Goal: Task Accomplishment & Management: Manage account settings

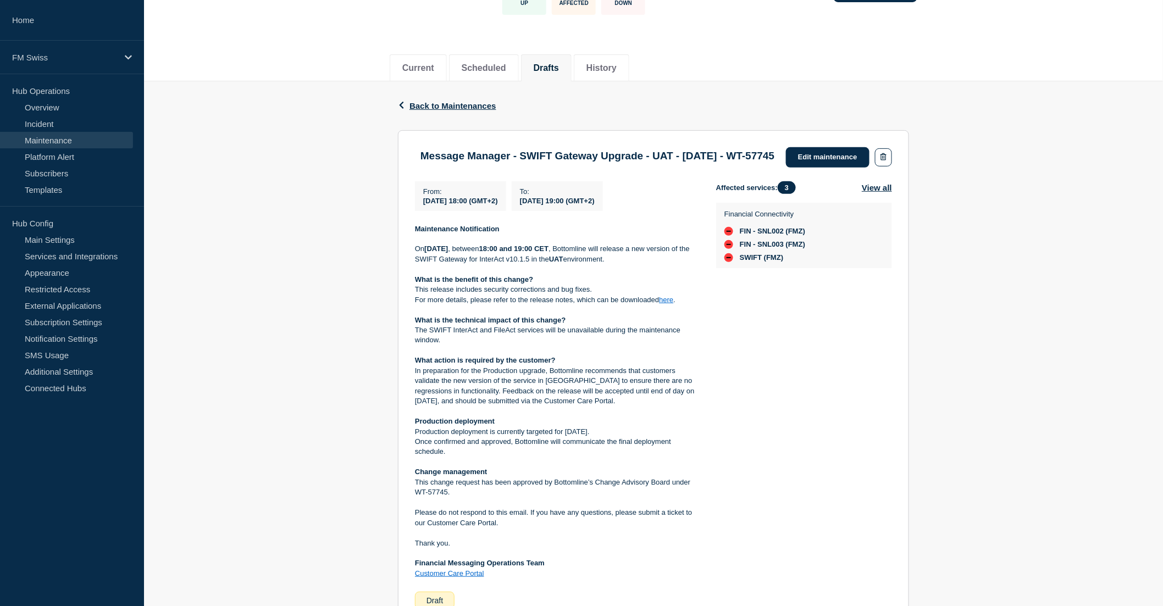
scroll to position [47, 0]
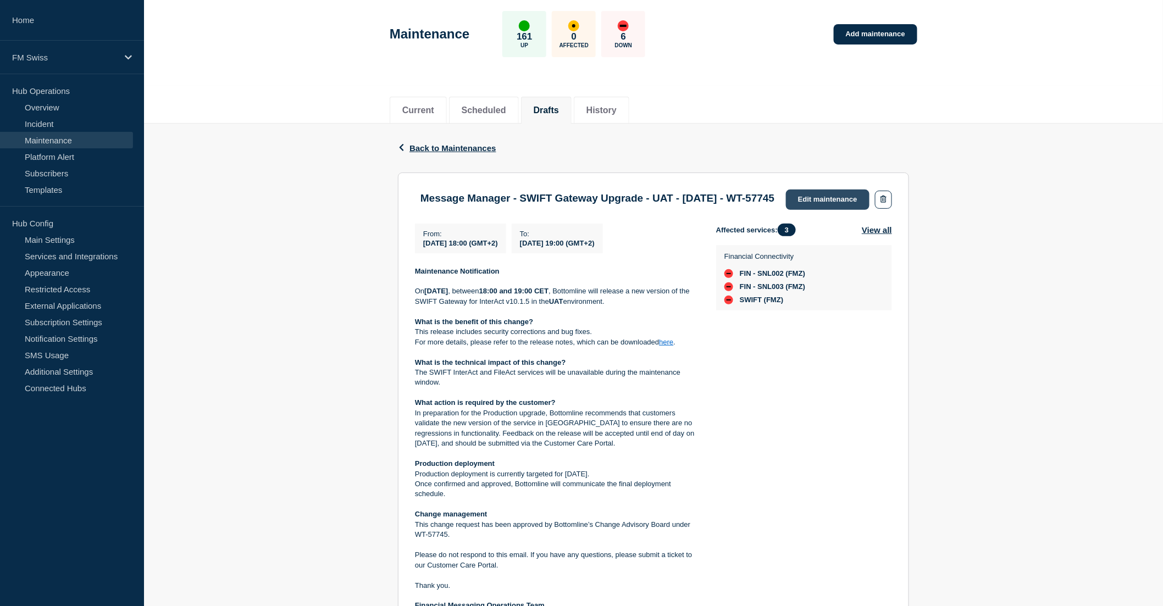
click at [826, 195] on link "Edit maintenance" at bounding box center [828, 200] width 84 height 20
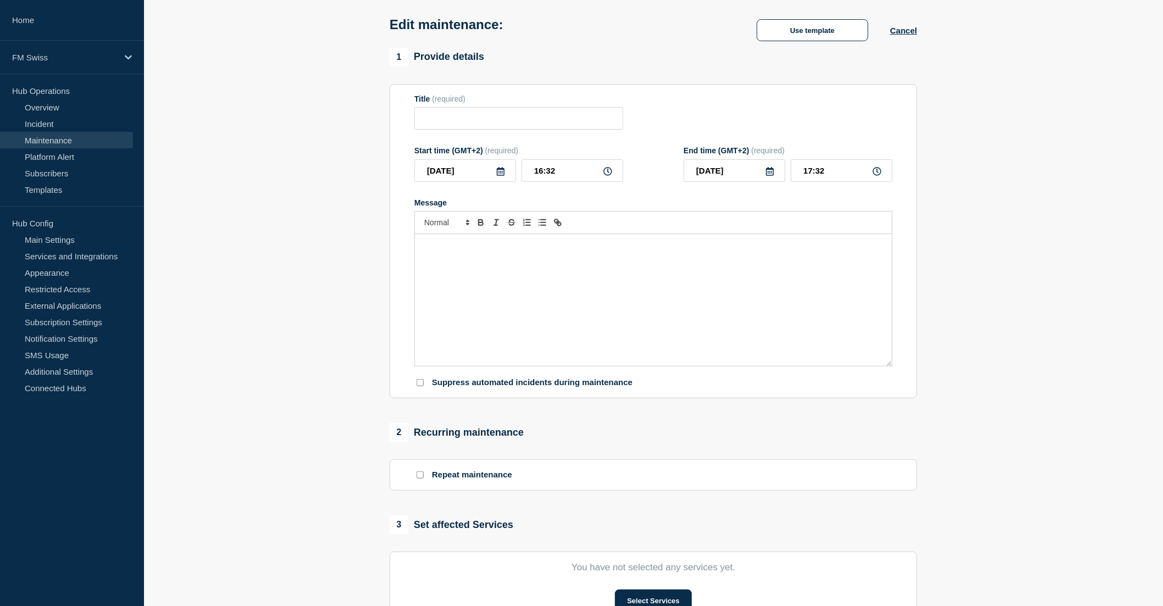
type input "Message Manager - SWIFT Gateway Upgrade - UAT - [DATE] - WT-57745"
type input "2025-09-03"
type input "18:00"
type input "2025-09-03"
type input "19:00"
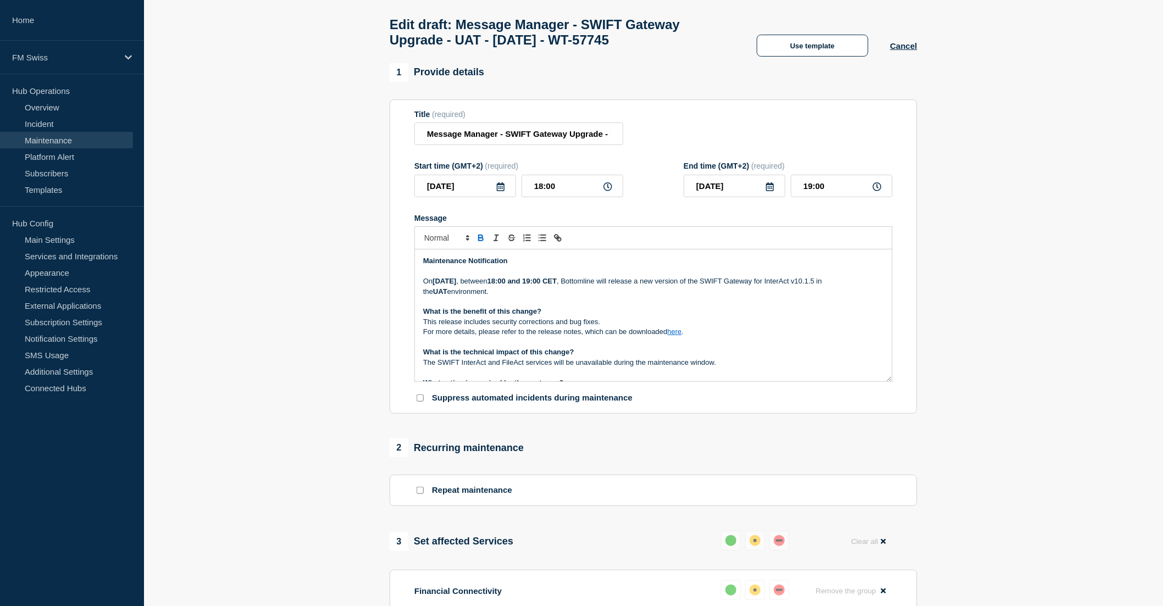
click at [497, 190] on icon at bounding box center [501, 186] width 8 height 9
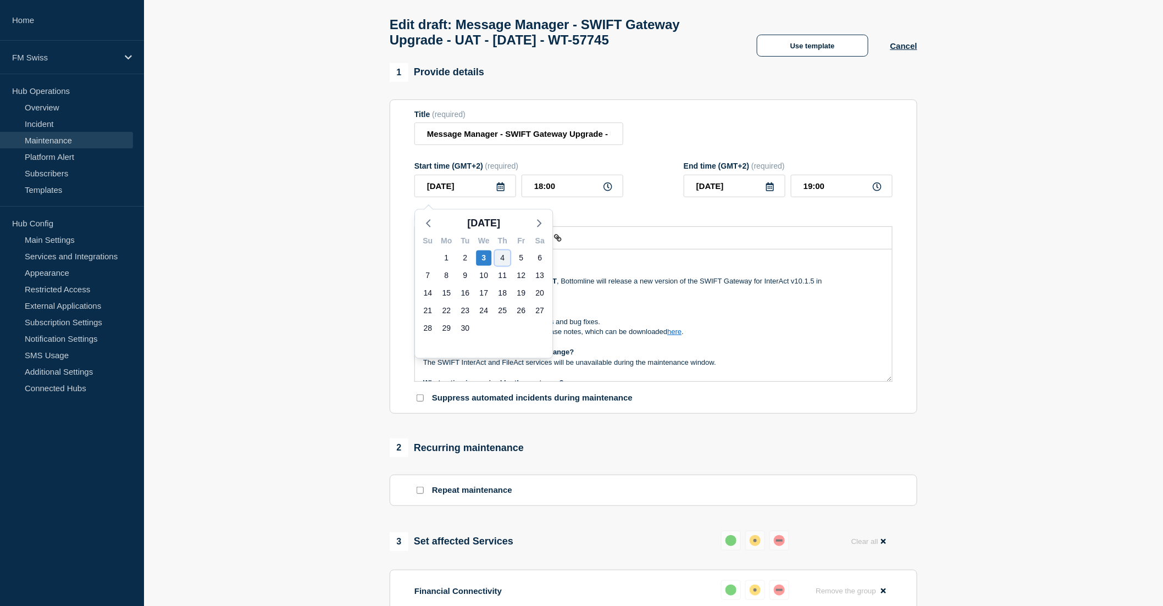
click at [501, 257] on div "4" at bounding box center [502, 258] width 15 height 15
type input "[DATE]"
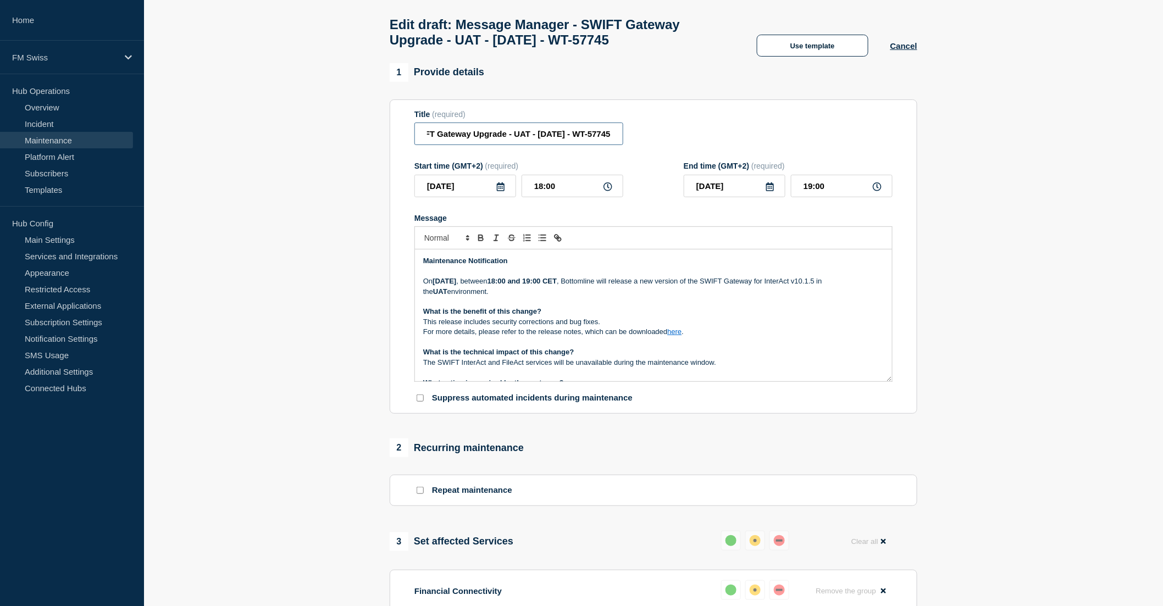
scroll to position [0, 118]
drag, startPoint x: 586, startPoint y: 137, endPoint x: 629, endPoint y: 134, distance: 43.0
click at [629, 134] on div "Title (required) Message Manager - SWIFT Gateway Upgrade - UAT - 03/SEP/2025 - …" at bounding box center [653, 128] width 478 height 36
click at [563, 135] on input "Message Manager - SWIFT Gateway Upgrade - UAT - 03/SEP/2025 - WT-57745" at bounding box center [518, 134] width 209 height 23
click at [525, 139] on input "Message Manager - SWIFT Gateway Upgrade - UAT - 03/SEP/2025 - WT-57745" at bounding box center [518, 134] width 209 height 23
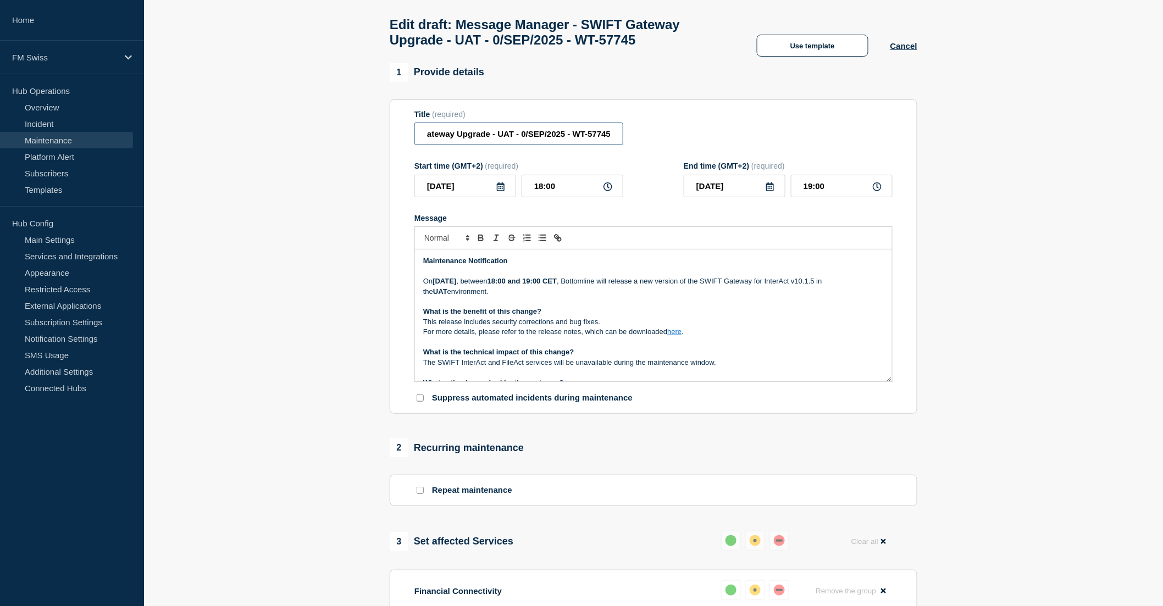
scroll to position [0, 113]
type input "Message Manager - SWIFT Gateway Upgrade - UAT - 04/SEP/2025 - WT-57745"
click at [613, 297] on p "On Thursday 03rd September 2025 , between 18:00 and 19:00 CET , Bottomline will…" at bounding box center [653, 286] width 461 height 20
click at [456, 285] on strong "Thursday 03rd September 2025" at bounding box center [444, 281] width 24 height 8
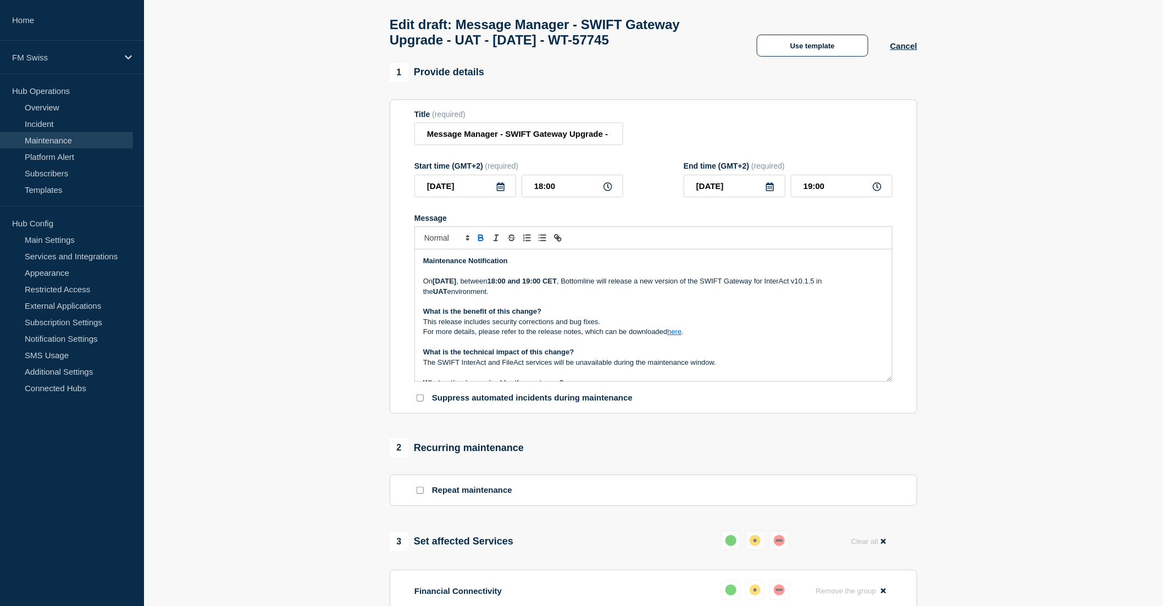
click at [557, 285] on strong "18:00 and 19:00 CET" at bounding box center [521, 281] width 69 height 8
click at [669, 336] on link "here" at bounding box center [674, 332] width 14 height 8
click at [662, 354] on link "https://bottomline.thruinc.net/Publishing/Link.aspx?LinkID=3DGM9SJWZ8SM3" at bounding box center [649, 352] width 75 height 14
click at [704, 326] on p "This release includes security corrections and bug fixes." at bounding box center [653, 322] width 461 height 10
click at [675, 336] on link "here" at bounding box center [674, 332] width 14 height 8
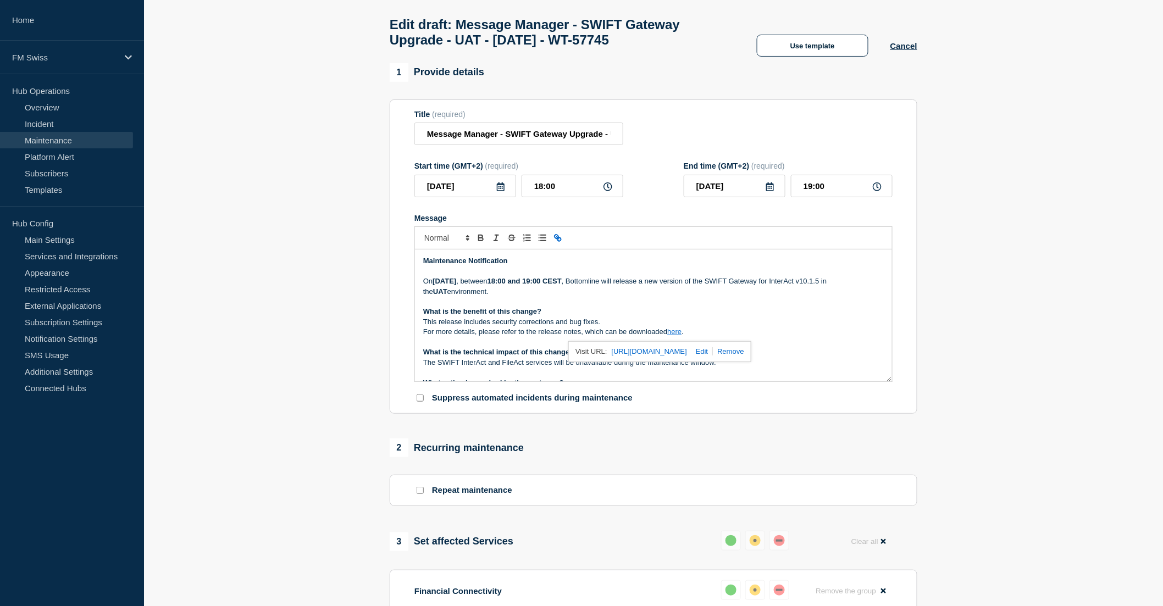
click at [623, 326] on p "This release includes security corrections and bug fixes." at bounding box center [653, 322] width 461 height 10
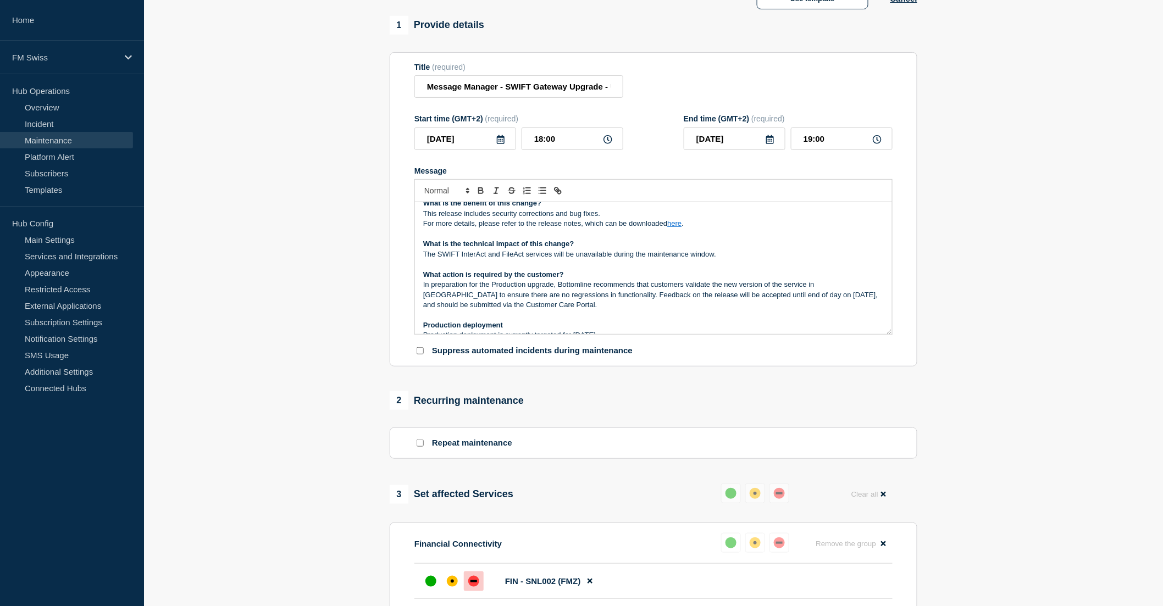
scroll to position [47, 0]
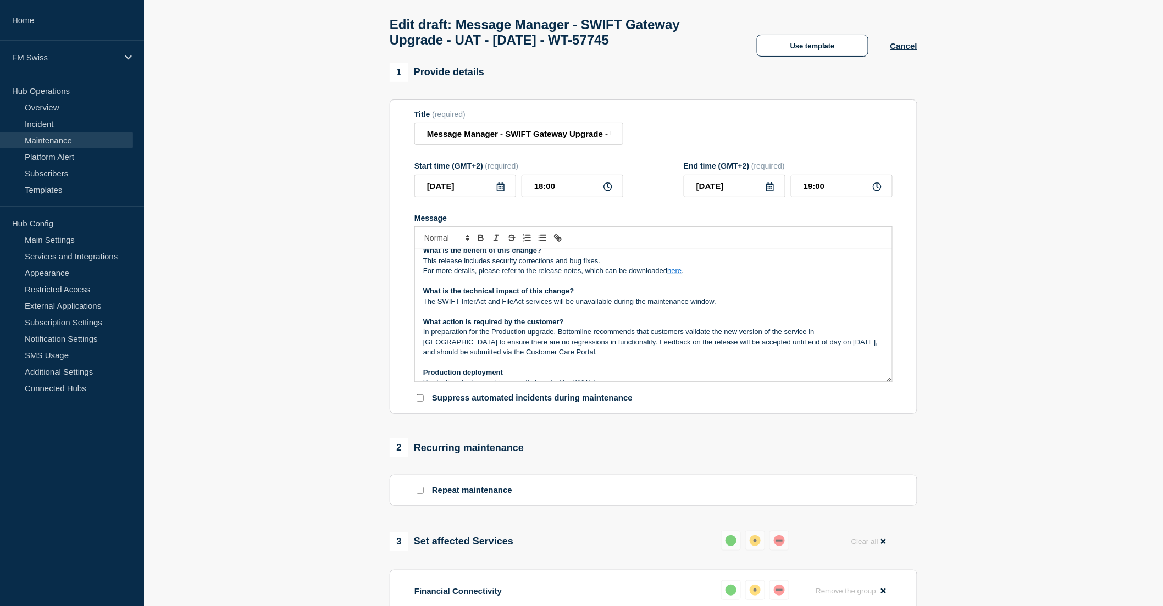
click at [677, 317] on p "Message" at bounding box center [653, 312] width 461 height 10
click at [283, 281] on section "1 Provide details Title (required) Message Manager - SWIFT Gateway Upgrade - UA…" at bounding box center [653, 508] width 1019 height 891
click at [547, 307] on p "The SWIFT InterAct and FileAct services will be unavailable during the maintena…" at bounding box center [653, 302] width 461 height 10
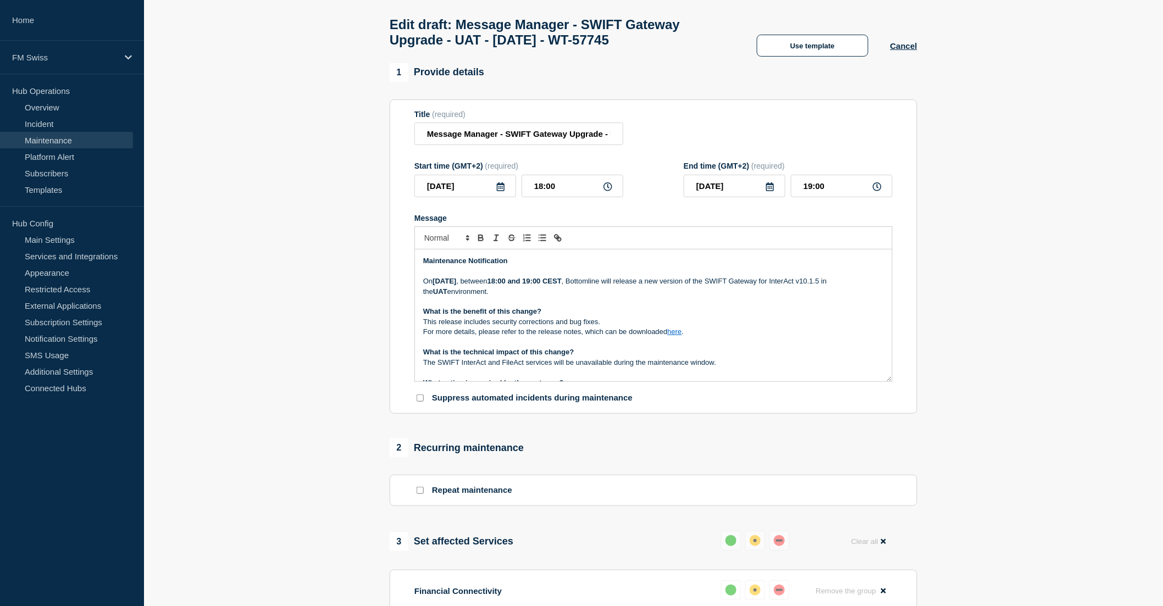
click at [591, 307] on p "Message" at bounding box center [653, 302] width 461 height 10
click at [718, 327] on p "This release includes security corrections and bug fixes." at bounding box center [653, 322] width 461 height 10
click at [561, 297] on p "On Thursday 4th September 2025 , between 18:00 and 19:00 CEST , Bottomline will…" at bounding box center [653, 286] width 461 height 20
click at [672, 336] on link "here" at bounding box center [674, 332] width 14 height 8
click at [669, 354] on link "https://bottomline.thruinc.net/Publishing/Link.aspx?LinkID=3DGM9SJWZ8SM3" at bounding box center [649, 352] width 75 height 14
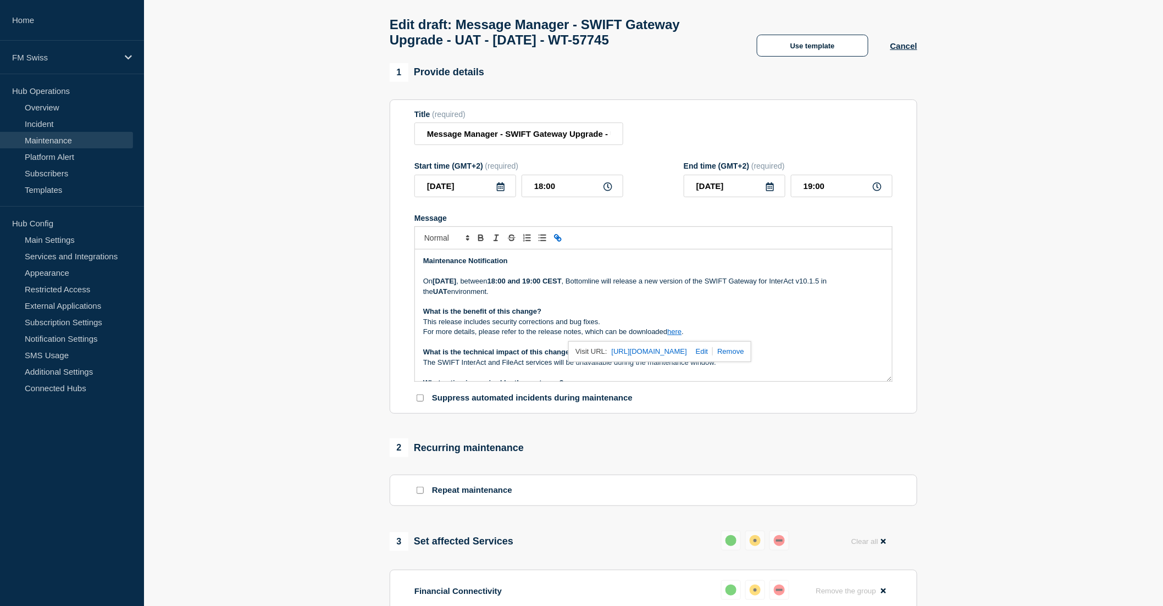
click at [713, 354] on link at bounding box center [700, 351] width 26 height 8
type input "https://bottomline.thruinc.net/Publishing/Link.aspx?LinkID=3DGM9SJWZ8SM3"
paste input "https://bottomline.thruinc.net/Publishing/Link.aspx?LinkID=06563CN7S40JU"
type input "https://bottomline.thruinc.net/Publishing/Link.aspx?LinkID=06563CN7S40JU"
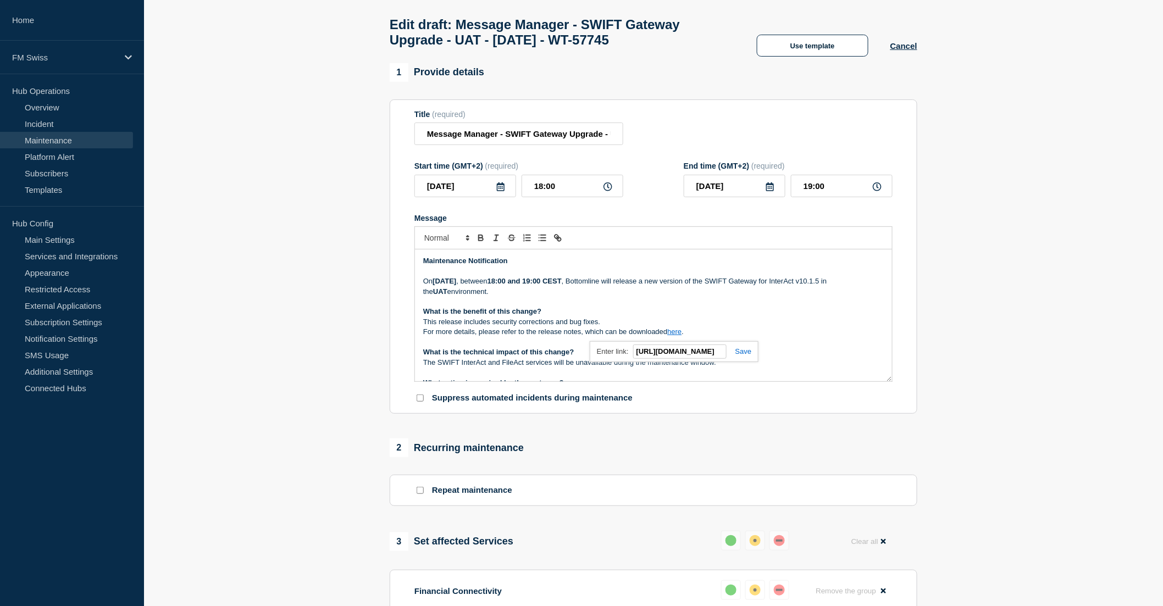
scroll to position [0, 0]
click at [741, 356] on link at bounding box center [738, 351] width 25 height 8
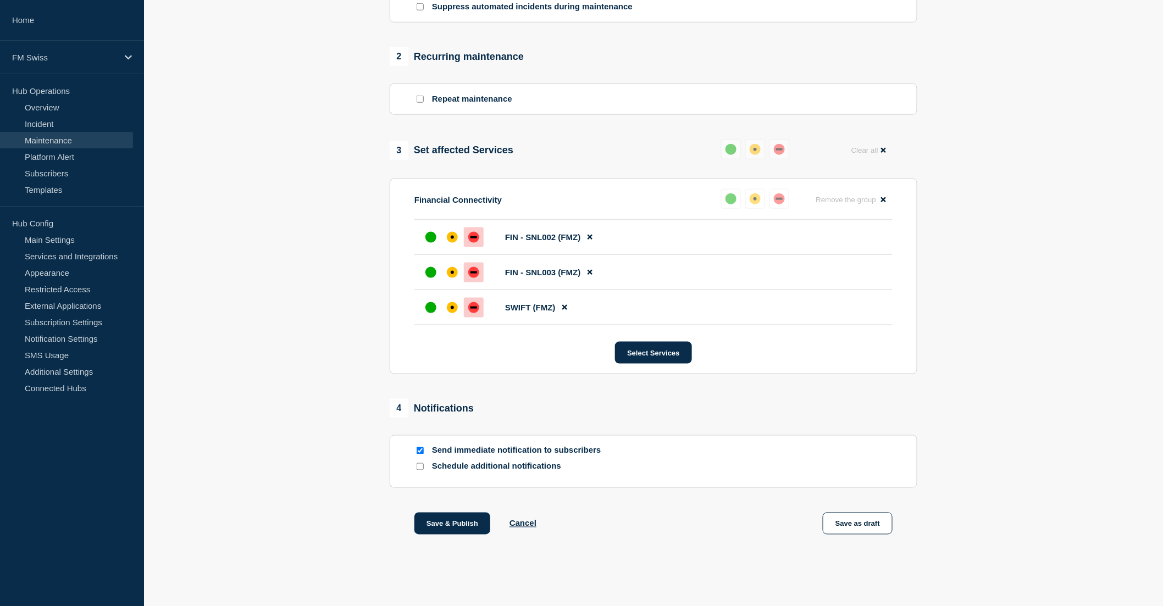
scroll to position [447, 0]
click at [867, 524] on button "Save as draft" at bounding box center [858, 524] width 70 height 22
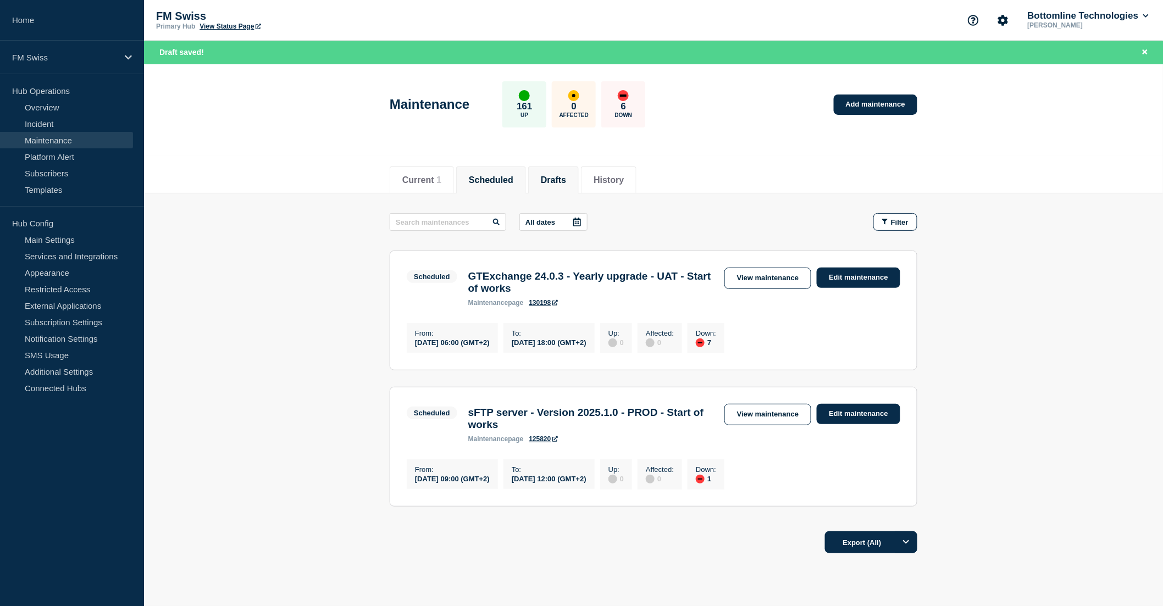
click at [566, 175] on button "Drafts" at bounding box center [553, 180] width 25 height 10
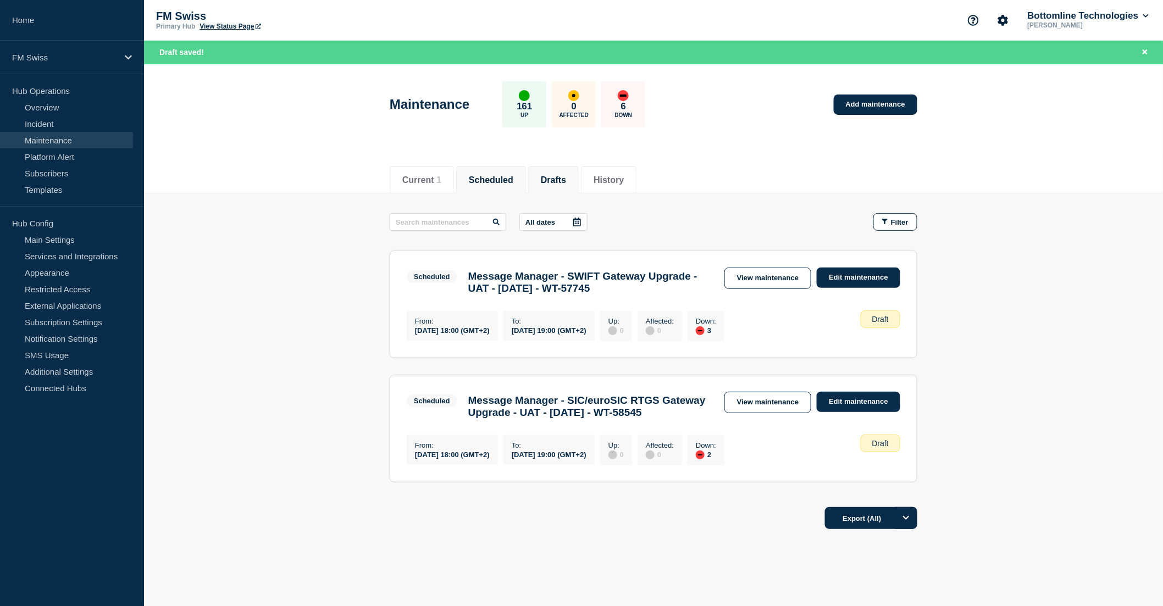
click at [497, 175] on button "Scheduled" at bounding box center [491, 180] width 45 height 10
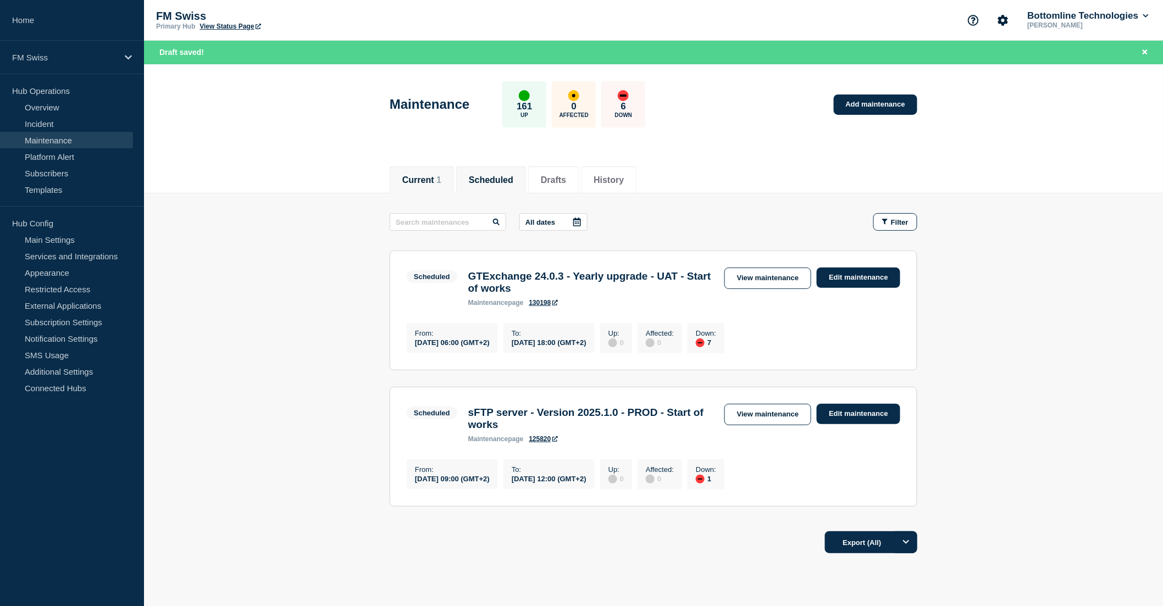
click at [436, 180] on button "Current 1" at bounding box center [421, 180] width 39 height 10
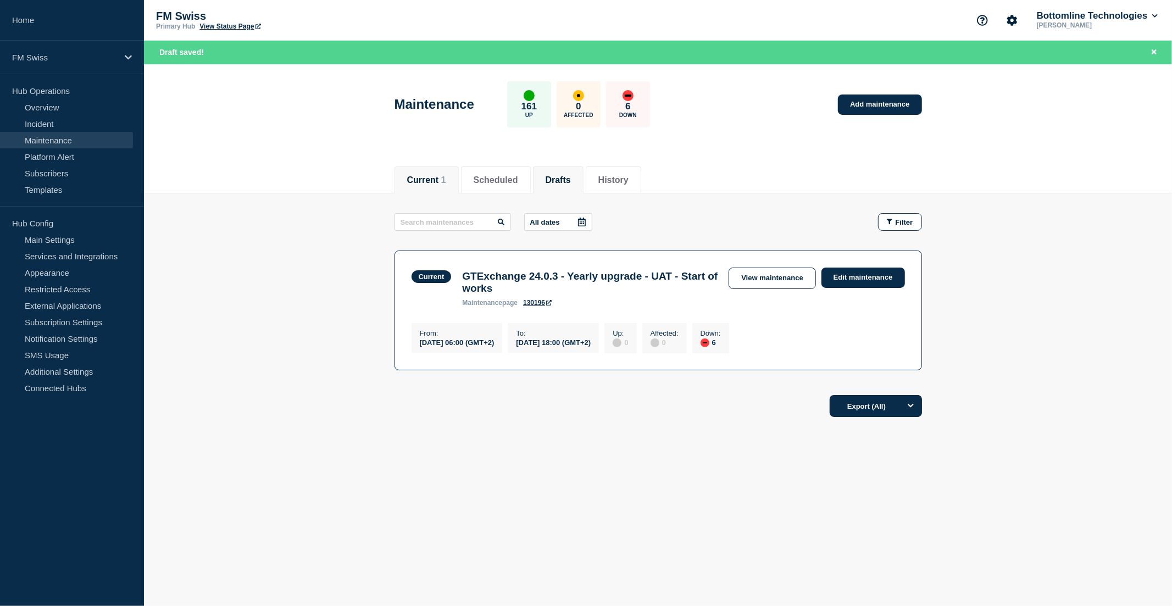
click at [567, 178] on button "Drafts" at bounding box center [558, 180] width 25 height 10
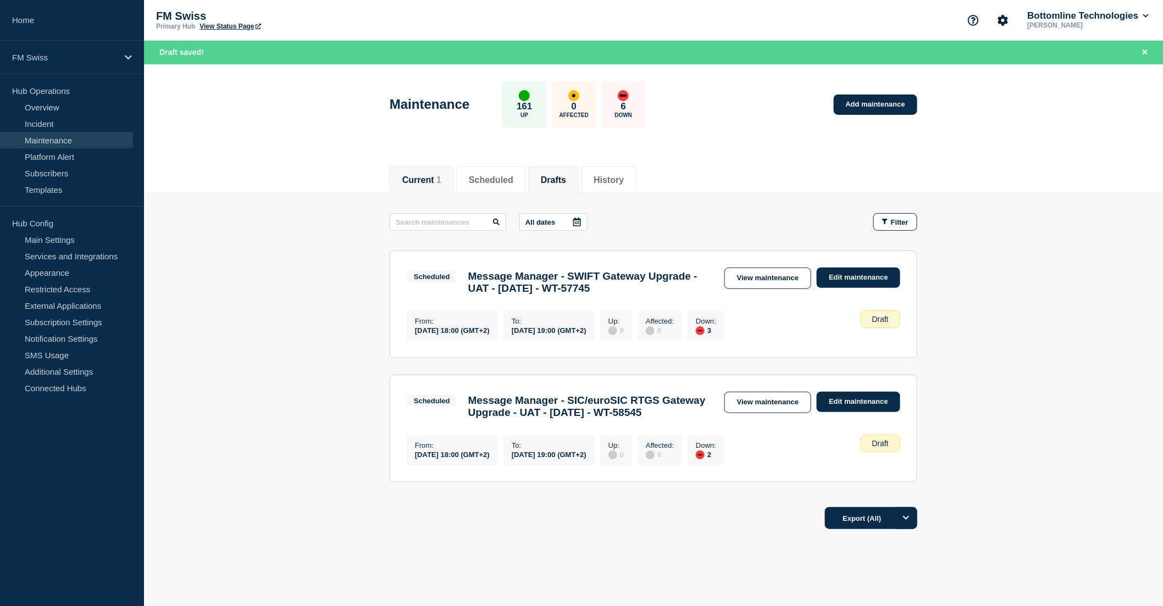
click at [431, 180] on button "Current 1" at bounding box center [421, 180] width 39 height 10
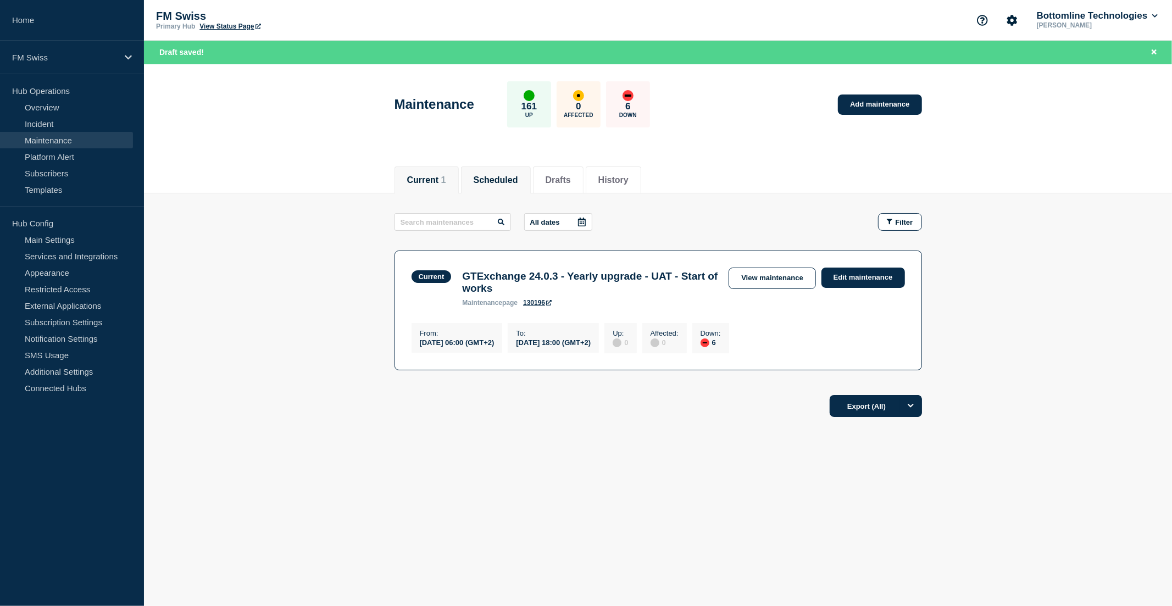
click at [485, 180] on button "Scheduled" at bounding box center [496, 180] width 45 height 10
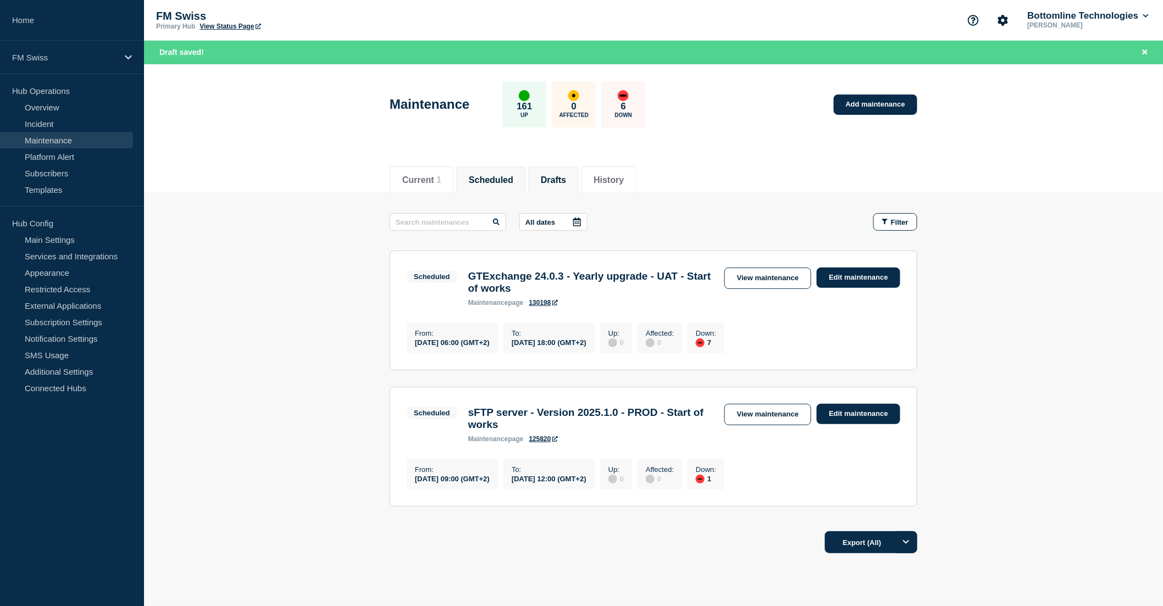
click at [566, 179] on button "Drafts" at bounding box center [553, 180] width 25 height 10
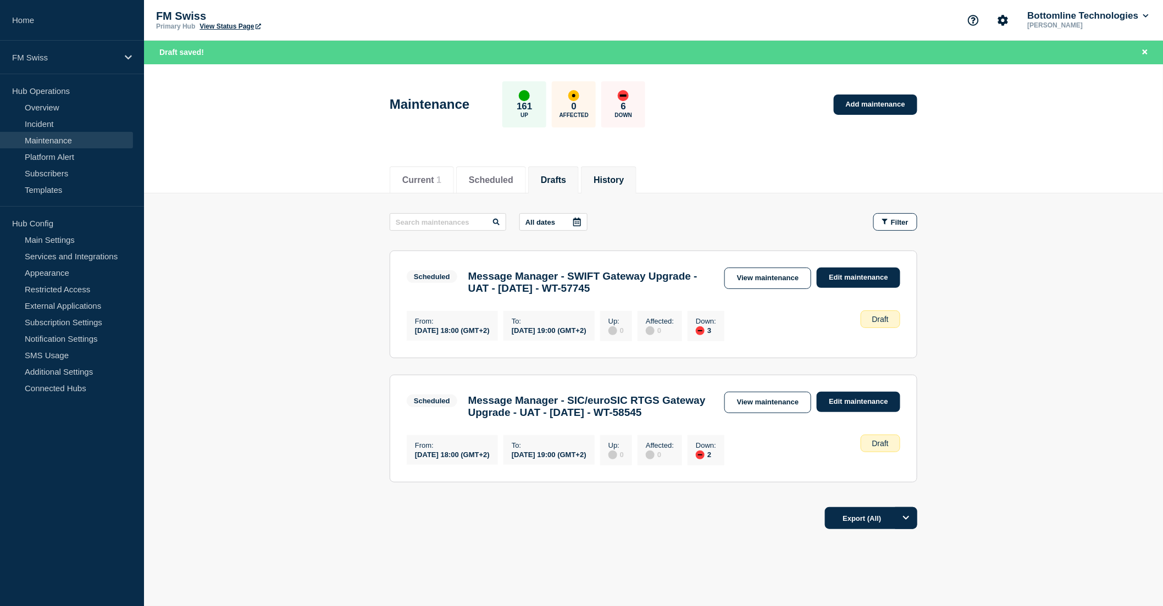
click at [624, 180] on button "History" at bounding box center [609, 180] width 30 height 10
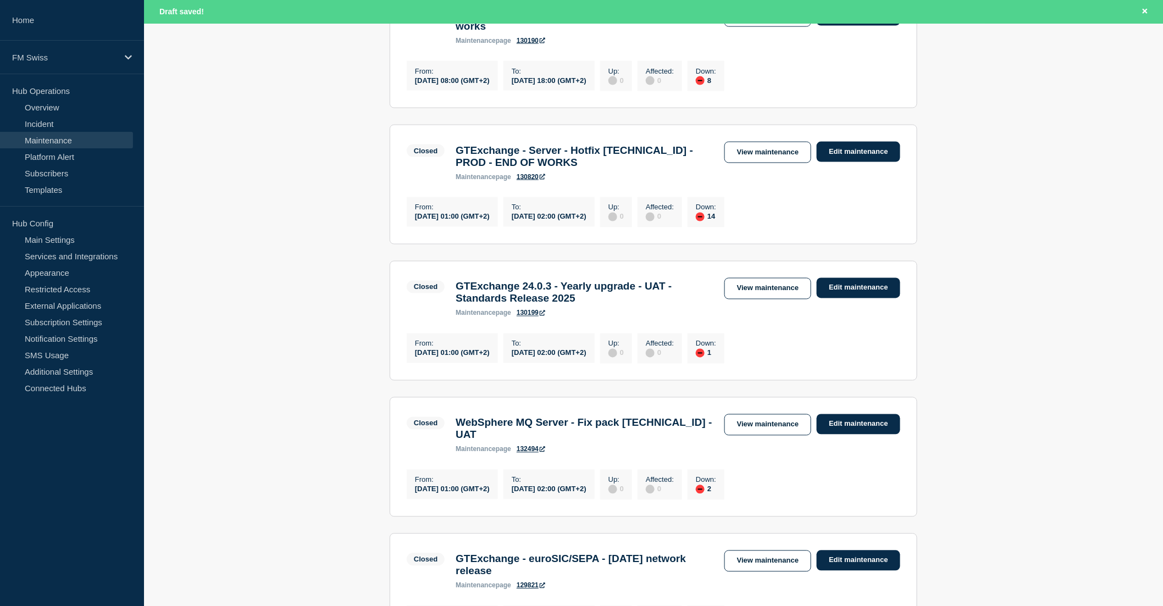
scroll to position [672, 0]
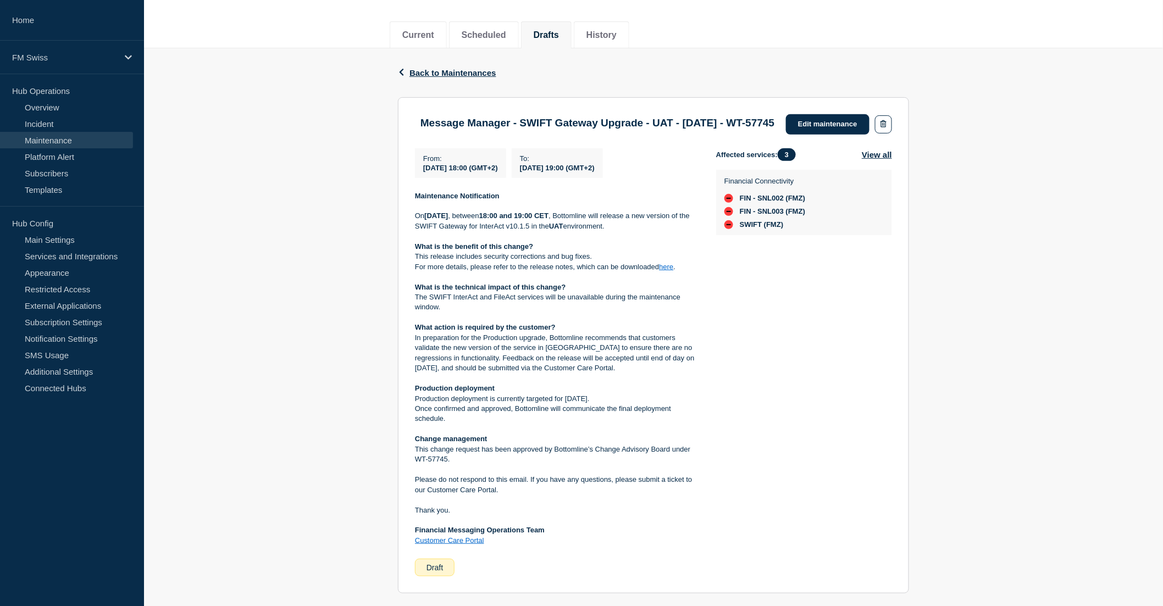
scroll to position [183, 0]
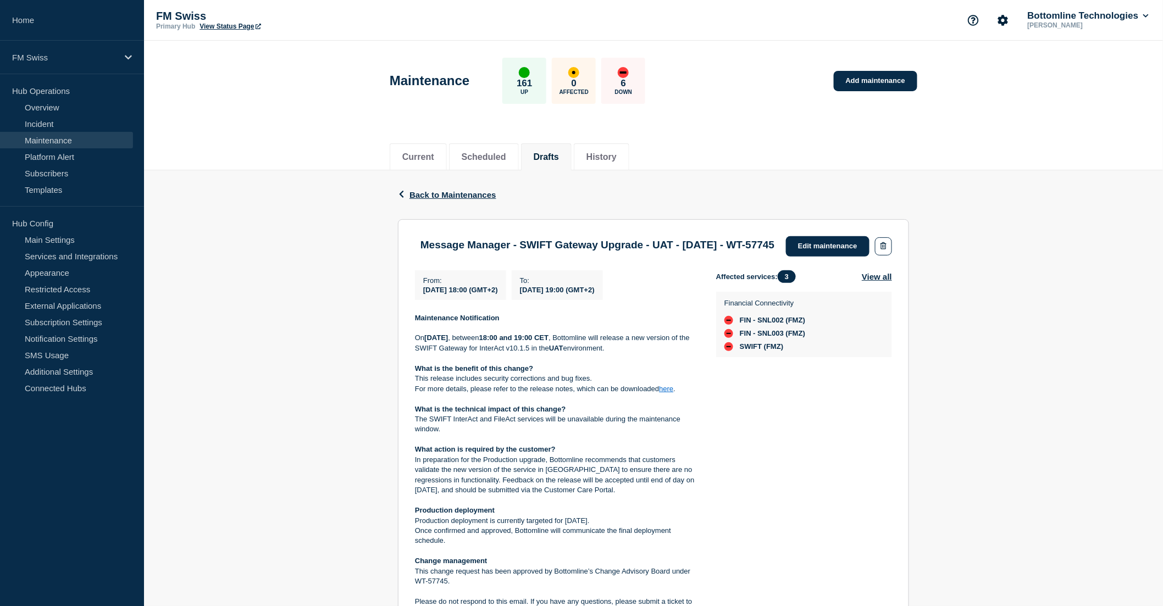
click at [665, 393] on link "here" at bounding box center [666, 389] width 14 height 8
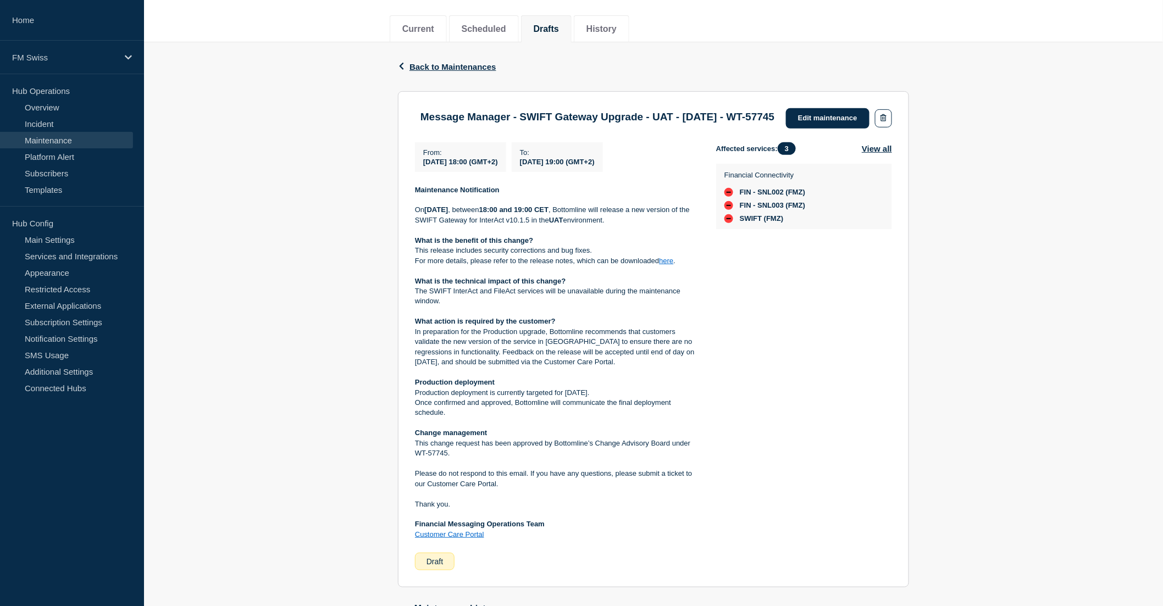
scroll to position [291, 0]
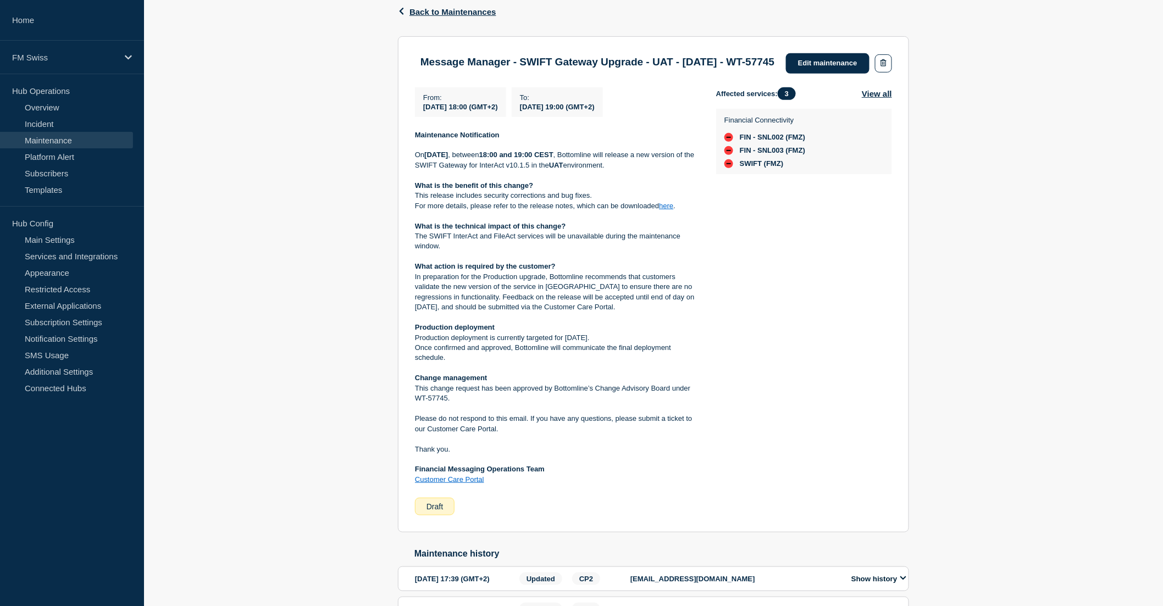
scroll to position [122, 0]
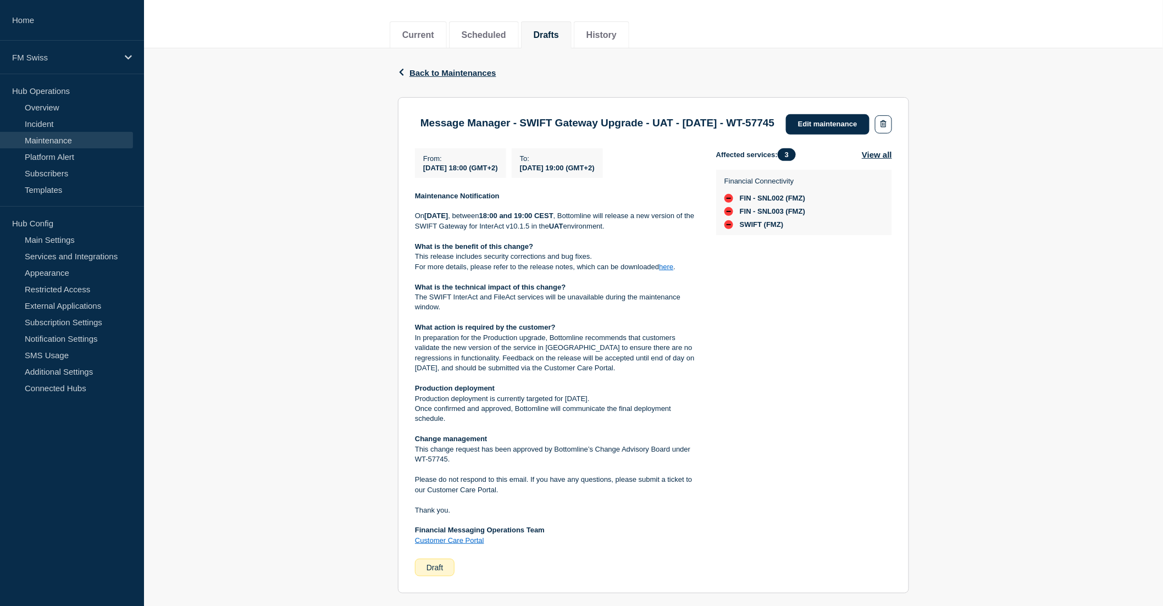
click at [667, 271] on link "here" at bounding box center [666, 267] width 14 height 8
click at [668, 271] on link "here" at bounding box center [666, 267] width 14 height 8
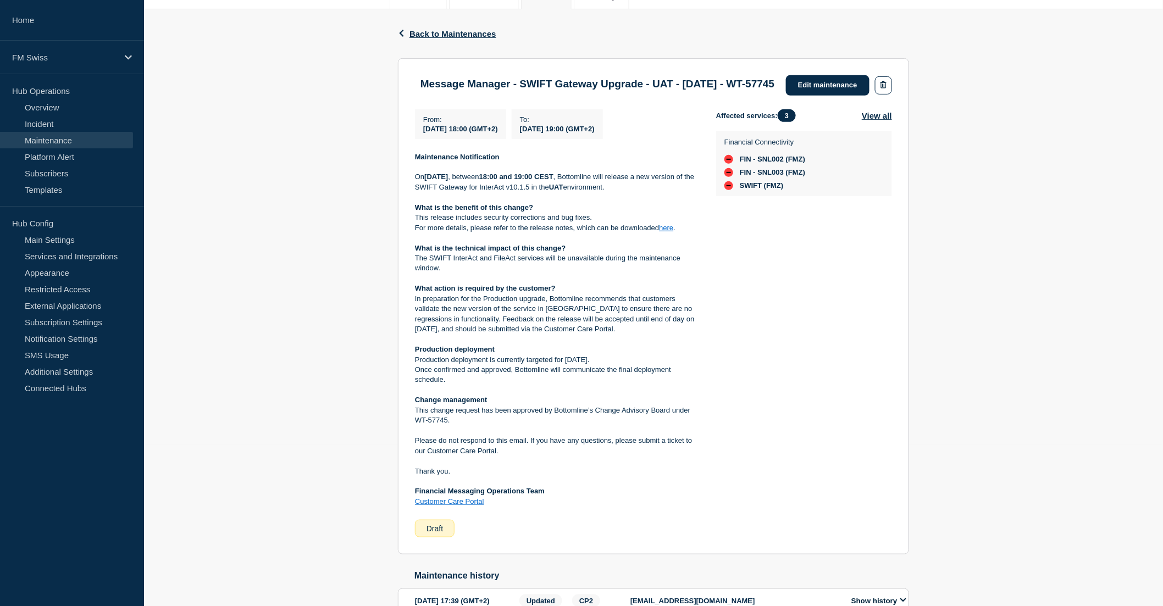
scroll to position [183, 0]
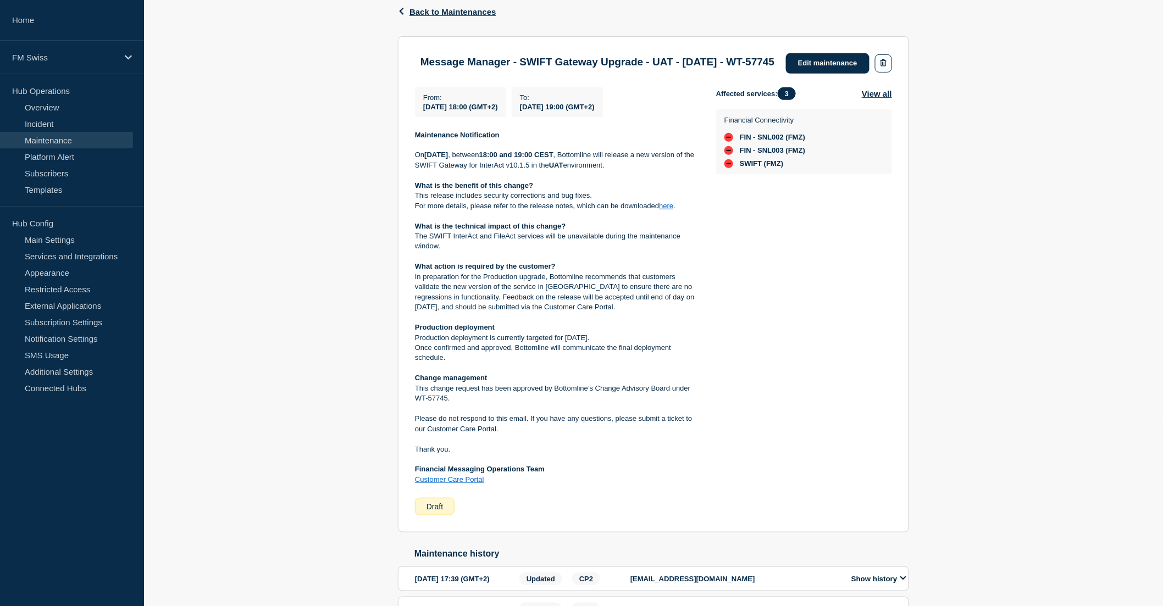
drag, startPoint x: 564, startPoint y: 360, endPoint x: 638, endPoint y: 363, distance: 73.7
click at [638, 343] on p "Production deployment is currently targeted for 27 September 2025." at bounding box center [557, 338] width 284 height 10
click at [842, 343] on div "Affected services: 3 View all Financial Connectivity FIN - SNL002 (FMZ) FIN - S…" at bounding box center [804, 301] width 176 height 429
drag, startPoint x: 448, startPoint y: 421, endPoint x: 414, endPoint y: 414, distance: 34.3
click at [415, 404] on p "This change request has been approved by Bottomline’s Change Advisory Board und…" at bounding box center [557, 394] width 284 height 20
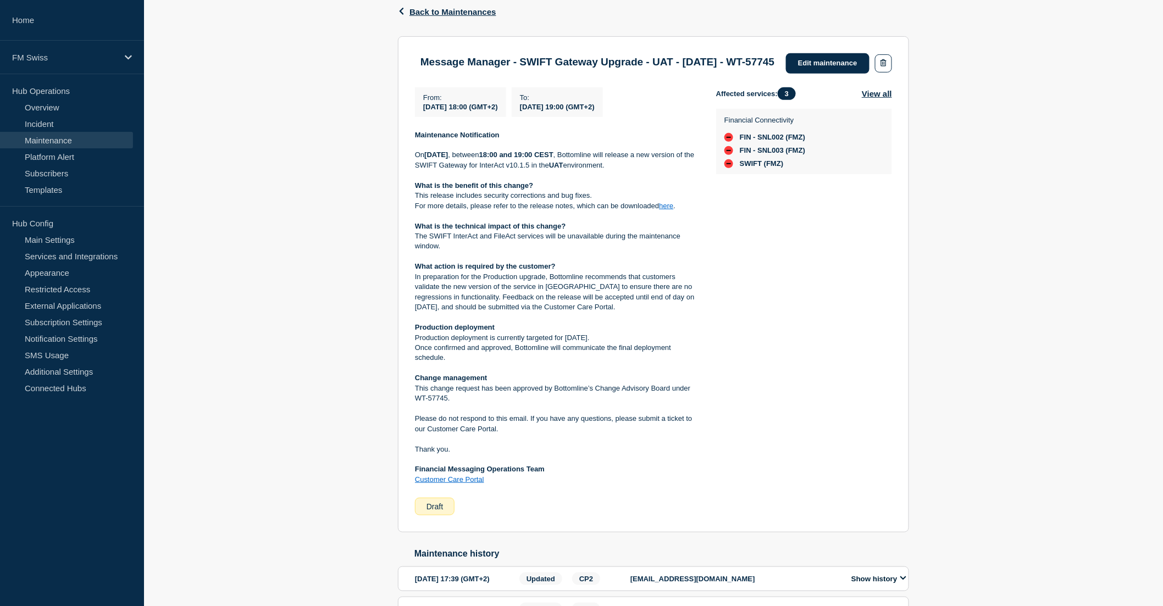
click at [1100, 486] on div "Back Back to Maintenances Message Manager - SWIFT Gateway Upgrade - UAT - 04/SE…" at bounding box center [653, 336] width 1019 height 699
click at [733, 402] on div "Affected services: 3 View all Financial Connectivity FIN - SNL002 (FMZ) FIN - S…" at bounding box center [804, 301] width 176 height 429
click at [665, 210] on link "here" at bounding box center [666, 206] width 14 height 8
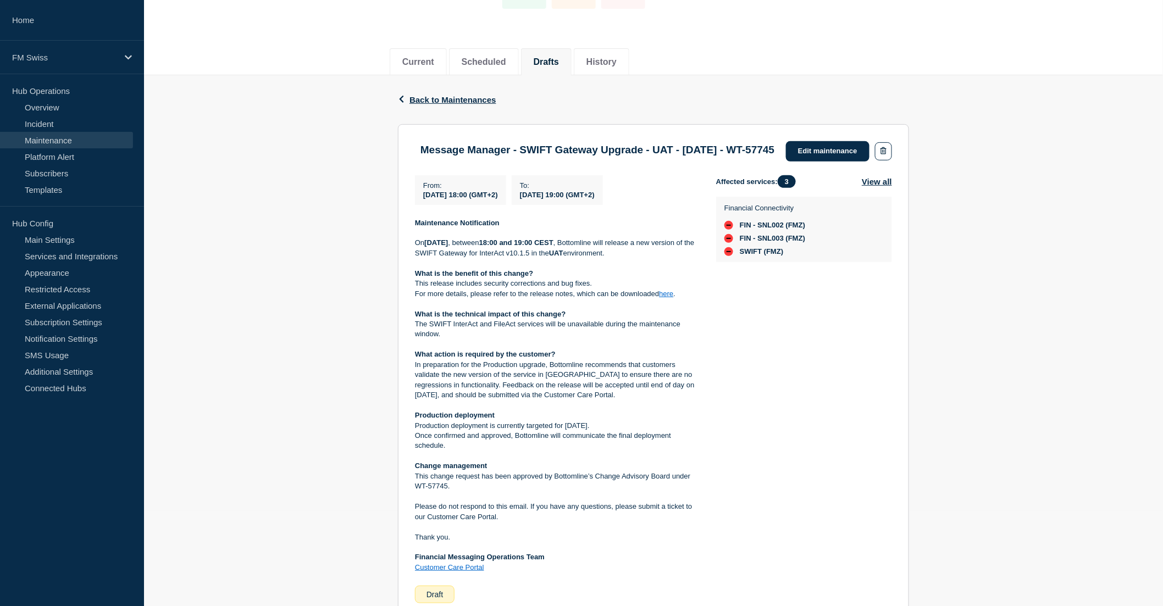
scroll to position [61, 0]
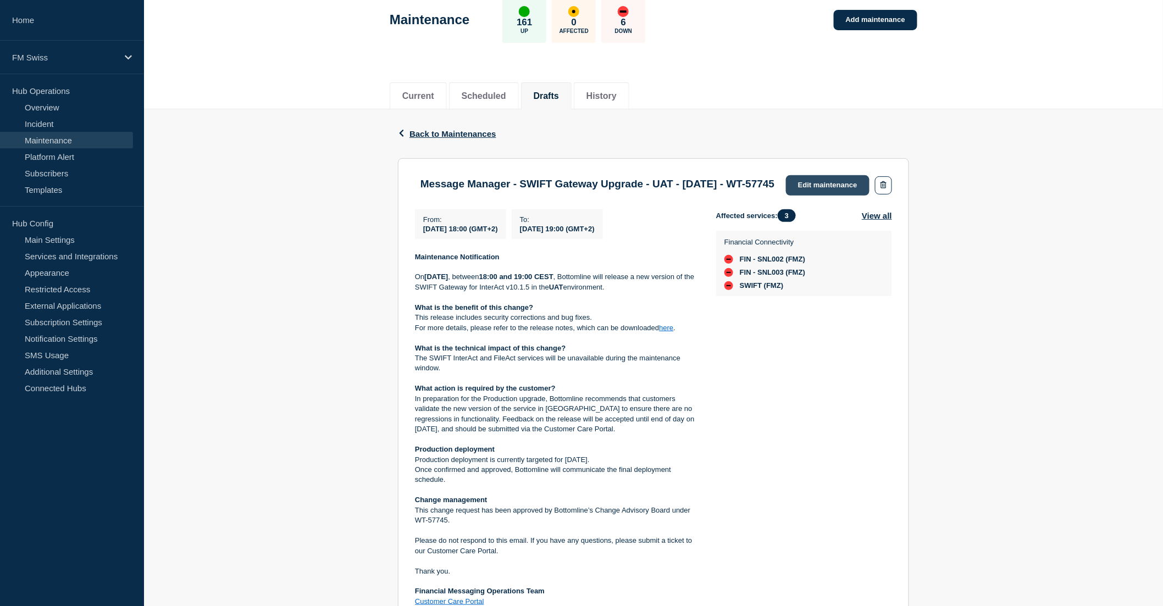
click at [821, 180] on link "Edit maintenance" at bounding box center [828, 185] width 84 height 20
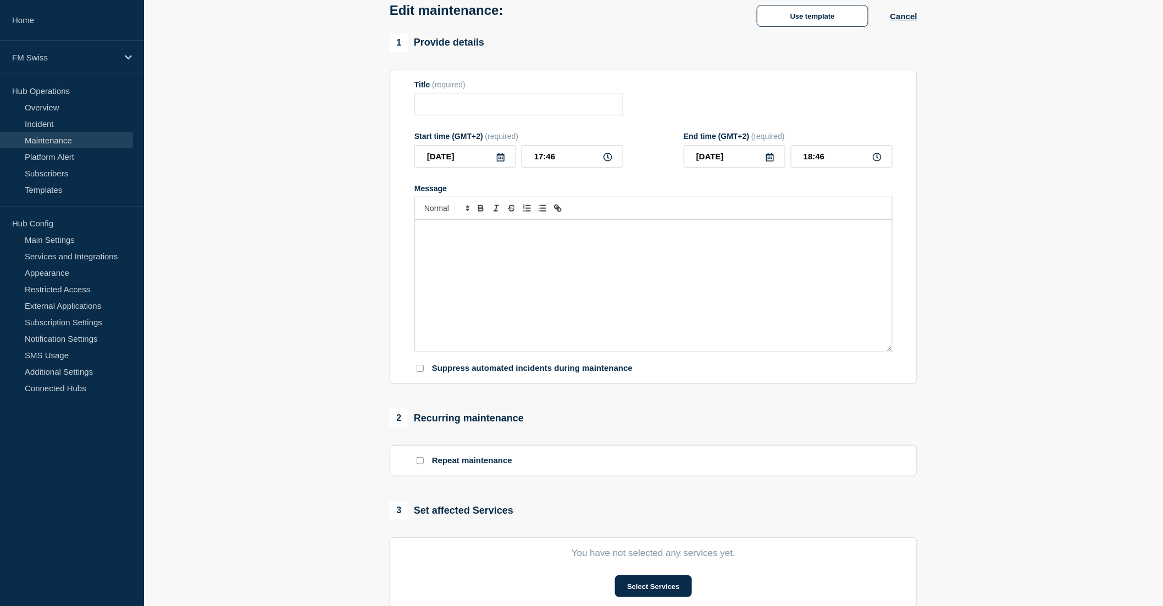
type input "Message Manager - SWIFT Gateway Upgrade - UAT - [DATE] - WT-57745"
type input "18:00"
type input "19:00"
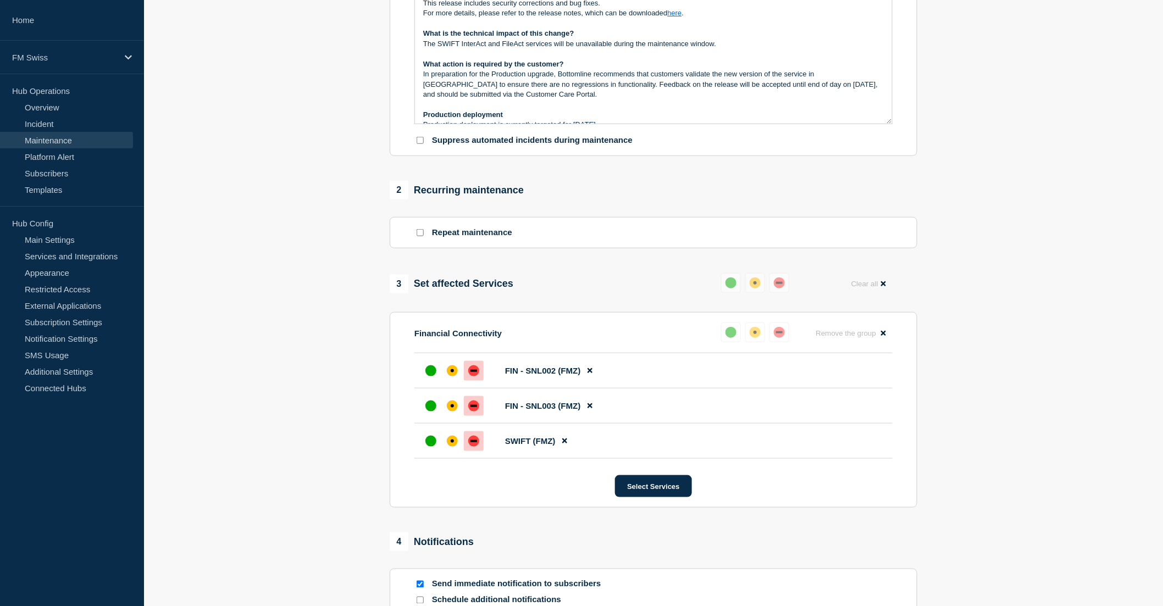
scroll to position [447, 0]
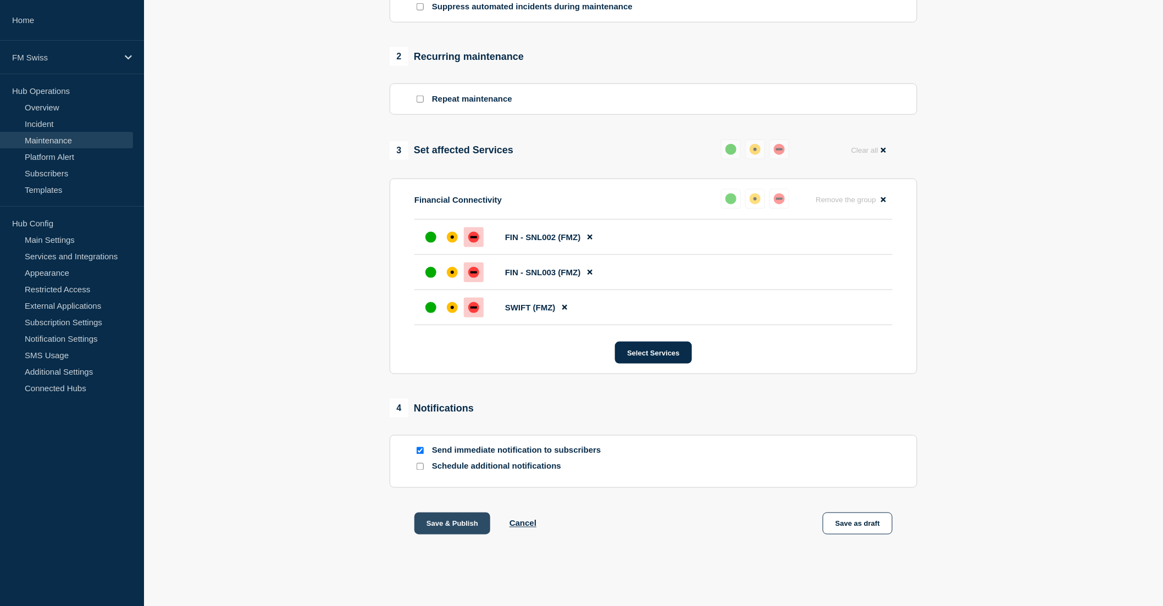
click at [459, 524] on button "Save & Publish" at bounding box center [452, 524] width 76 height 22
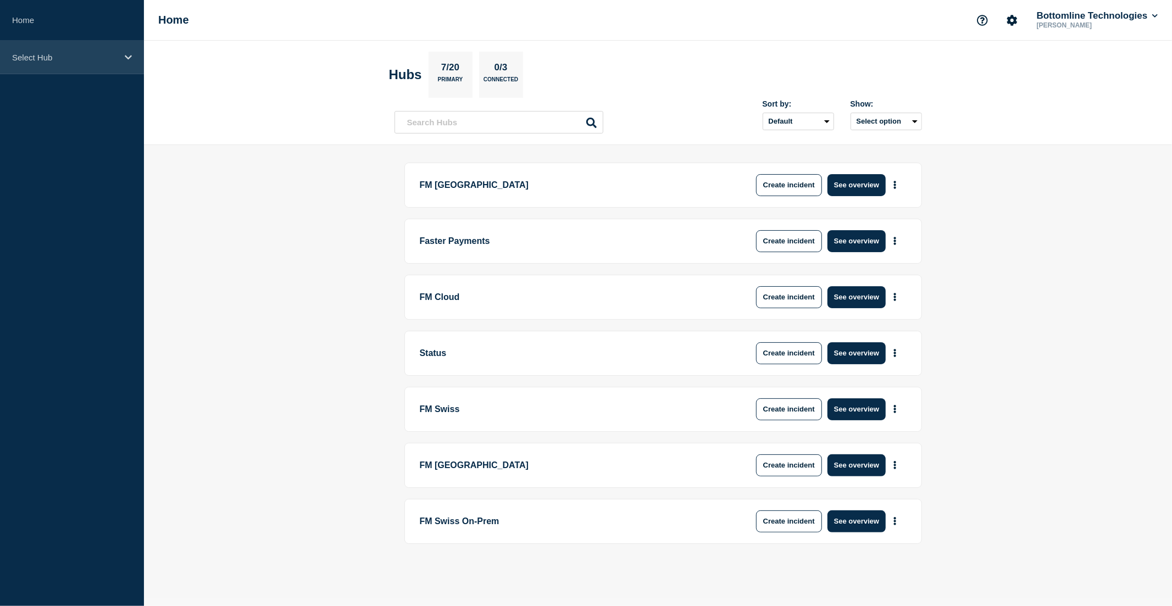
click at [59, 54] on p "Select Hub" at bounding box center [65, 57] width 106 height 9
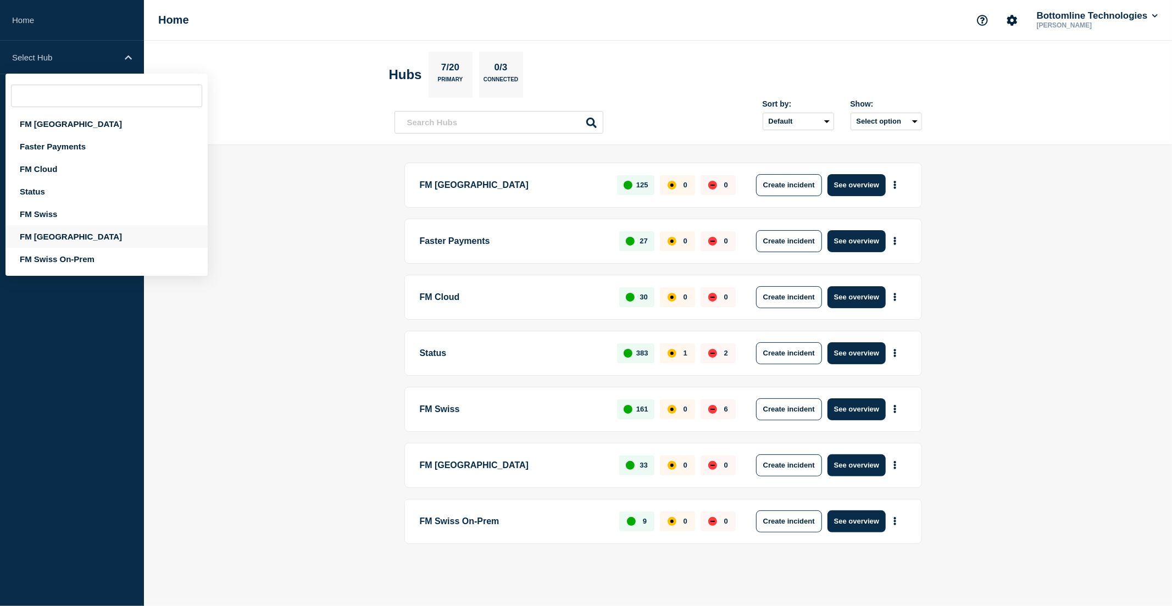
click at [51, 241] on div "FM [GEOGRAPHIC_DATA]" at bounding box center [106, 236] width 202 height 23
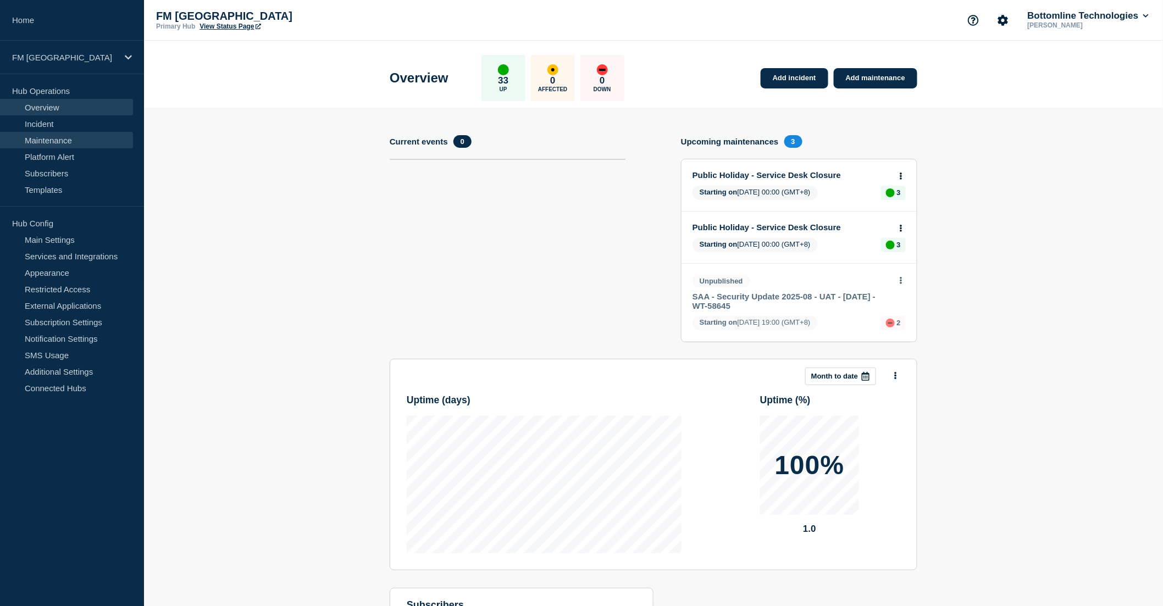
click at [65, 136] on link "Maintenance" at bounding box center [66, 140] width 133 height 16
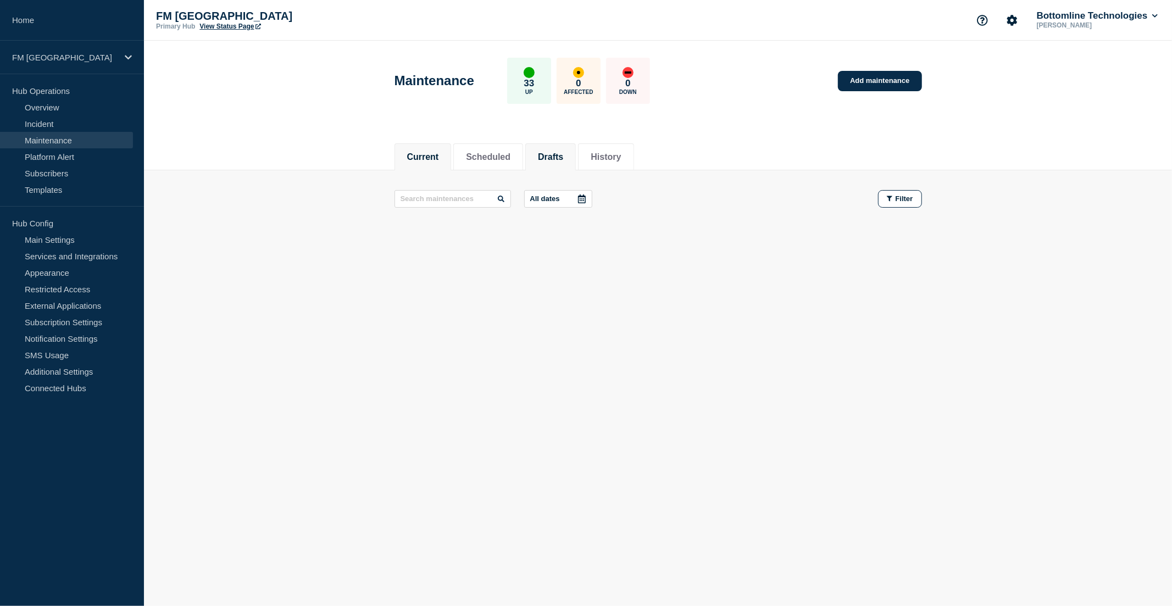
click at [563, 157] on button "Drafts" at bounding box center [550, 157] width 25 height 10
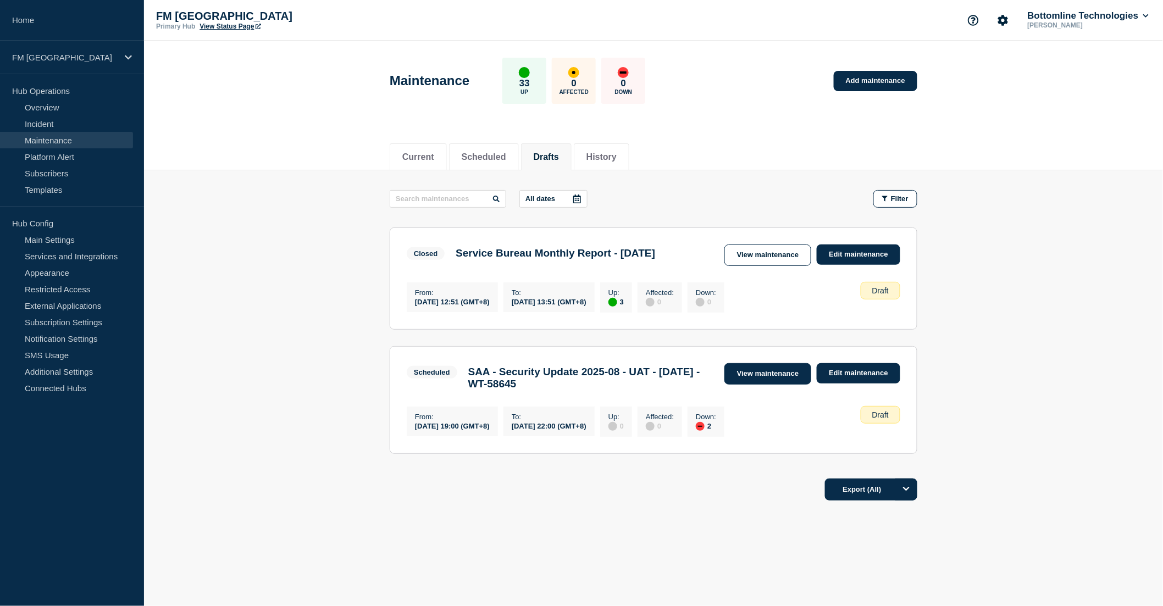
click at [778, 376] on link "View maintenance" at bounding box center [767, 373] width 87 height 21
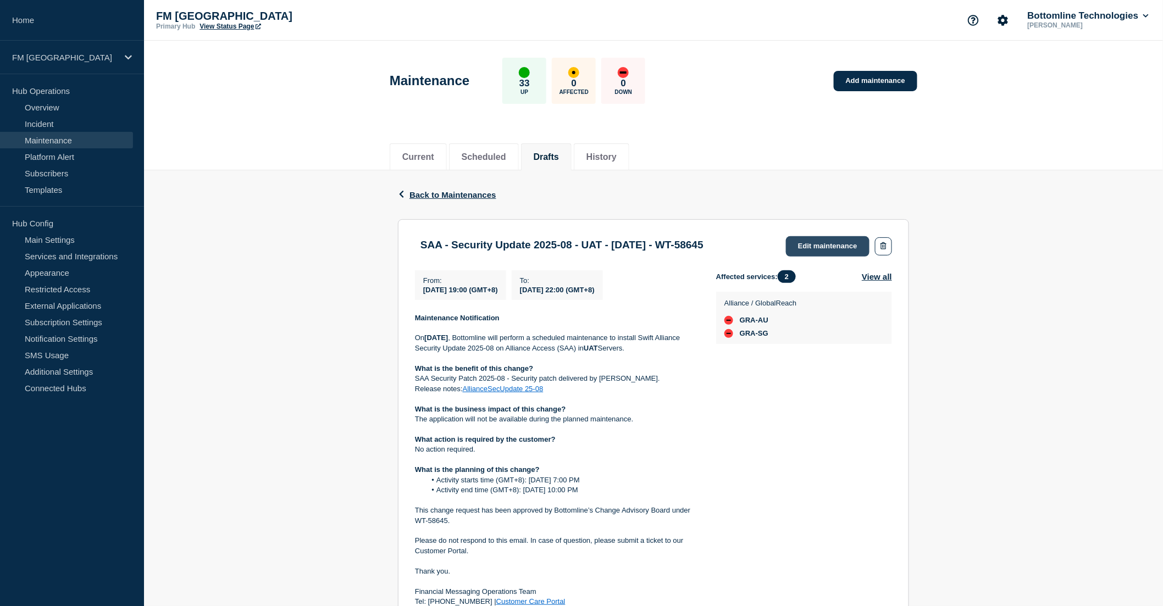
click at [834, 248] on link "Edit maintenance" at bounding box center [828, 246] width 84 height 20
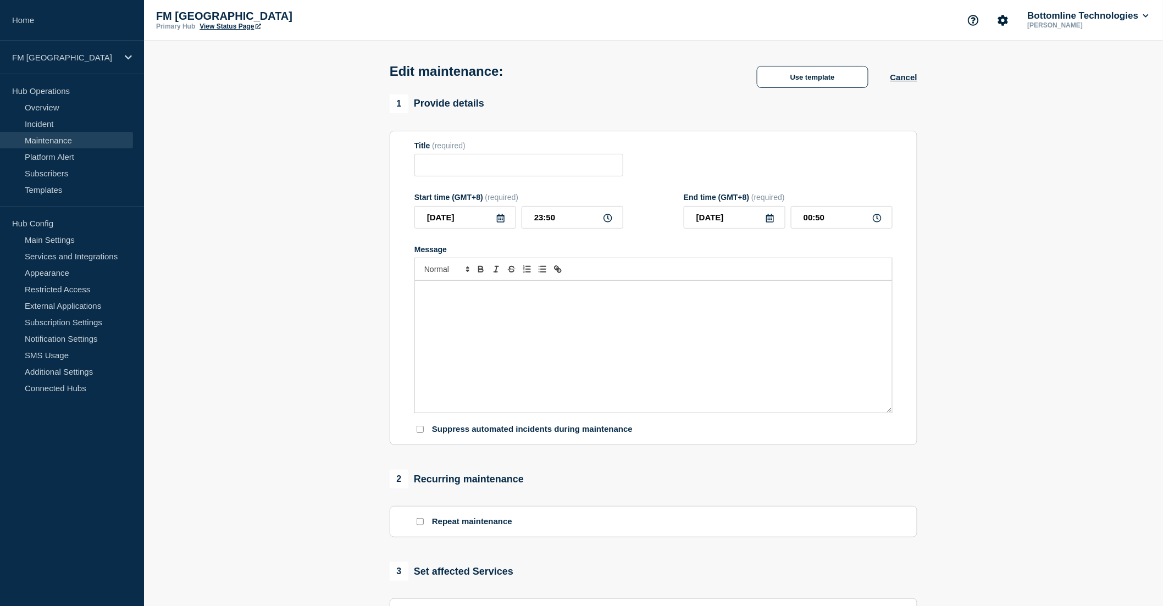
type input "SAA - Security Update 2025-08 - UAT - 08/Sep/2025 - WT-58645"
type input "2025-09-08"
type input "19:00"
type input "2025-09-08"
type input "22:00"
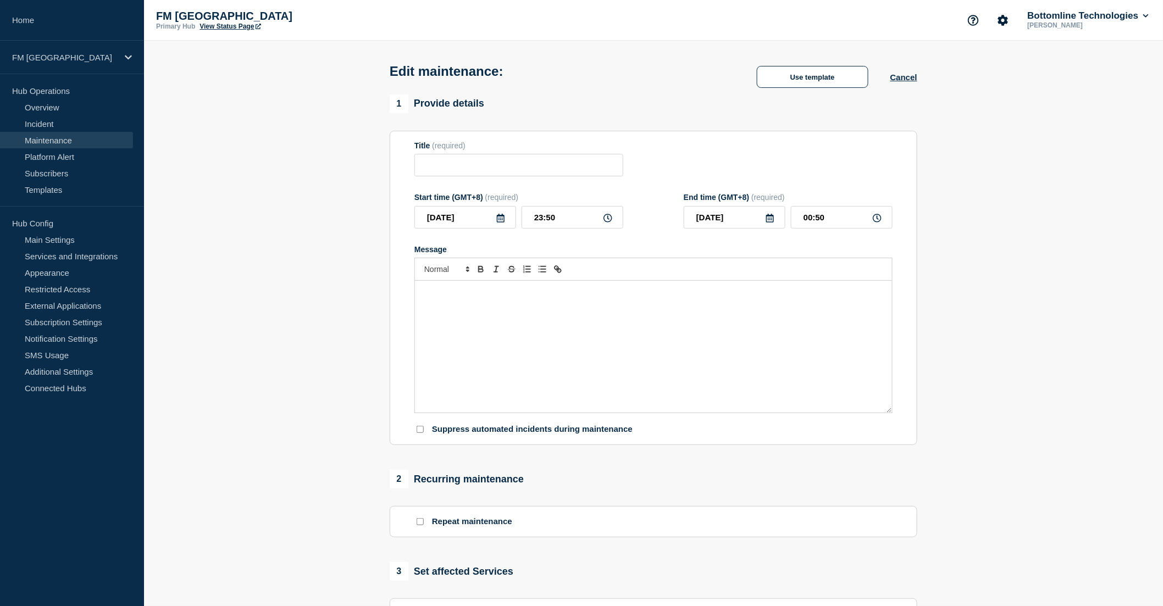
checkbox input "false"
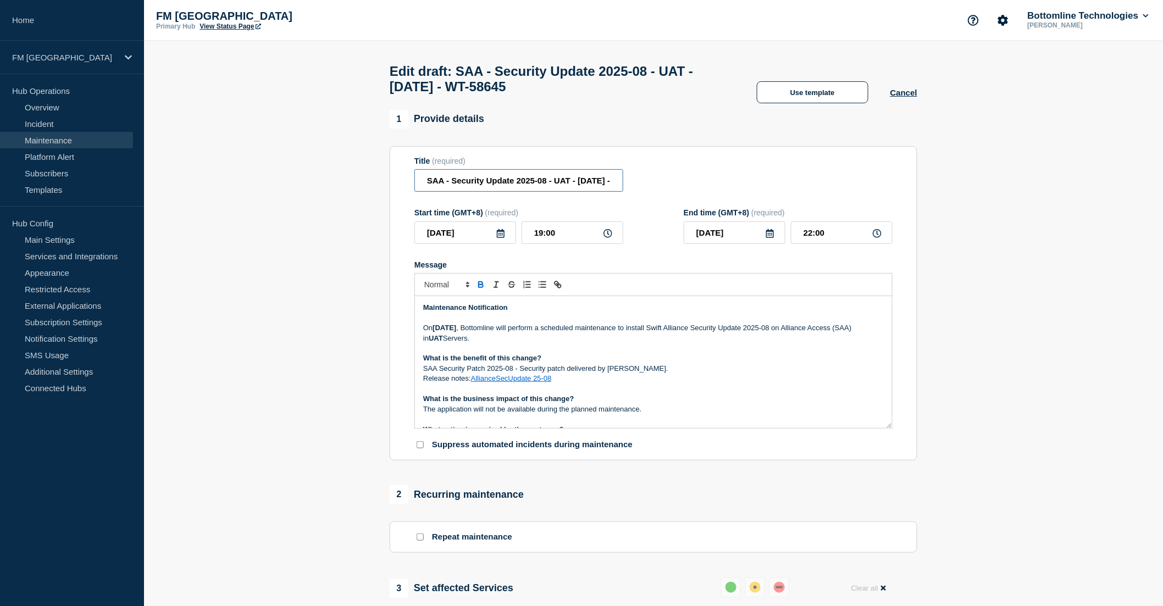
click at [603, 185] on input "SAA - Security Update 2025-08 - UAT - 08/Sep/2025 - WT-58645" at bounding box center [518, 180] width 209 height 23
drag, startPoint x: 531, startPoint y: 188, endPoint x: 667, endPoint y: 188, distance: 135.7
click at [667, 188] on div "Title (required) SAA - Security Update 2025-08 - UAT - 08/SEP/2025 - WT-58645" at bounding box center [653, 175] width 478 height 36
click at [591, 187] on input "SAA - Security Update 2025-08 - UAT - 08/SEP/2025 - WT-58645" at bounding box center [518, 180] width 209 height 23
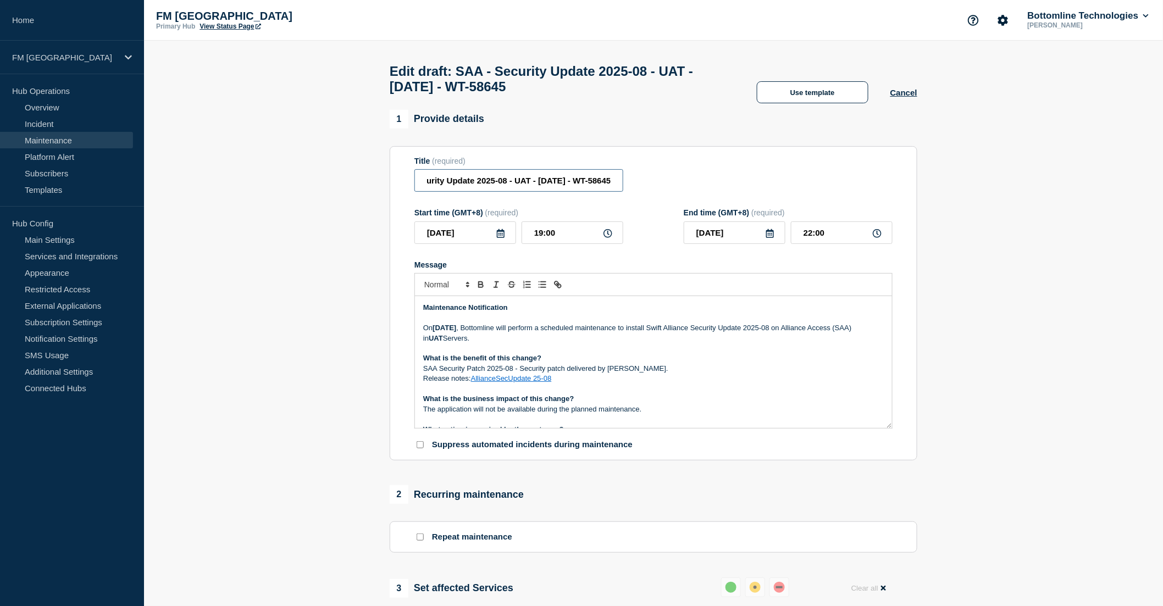
type input "SAA - Security Update 2025-08 - UAT - 08/SEP/2025 - WT-58645"
click at [456, 332] on strong "8th Sep 2025" at bounding box center [444, 328] width 24 height 8
click at [433, 332] on strong "8th Sep 2025" at bounding box center [444, 328] width 24 height 8
click at [436, 332] on strong "8th Sep 2025" at bounding box center [444, 328] width 24 height 8
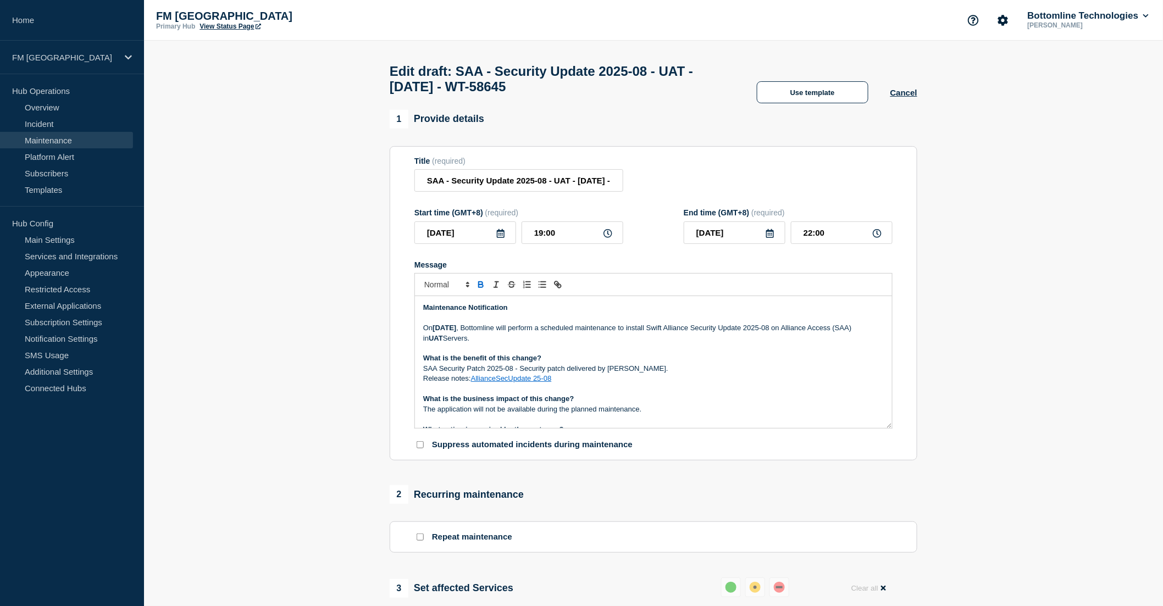
click at [575, 343] on p "On Monday 8th of September 2025 , Bottomline will perform a scheduled maintenan…" at bounding box center [653, 333] width 461 height 20
click at [531, 382] on link "AllianceSecUpdate 25-08" at bounding box center [511, 378] width 81 height 8
click at [514, 405] on link "https://bottomline.thruinc.net/Publishing/Link.aspx?LinkID=0AZBXSFLN3ALV" at bounding box center [485, 398] width 75 height 14
click at [594, 351] on p "Message" at bounding box center [653, 348] width 461 height 10
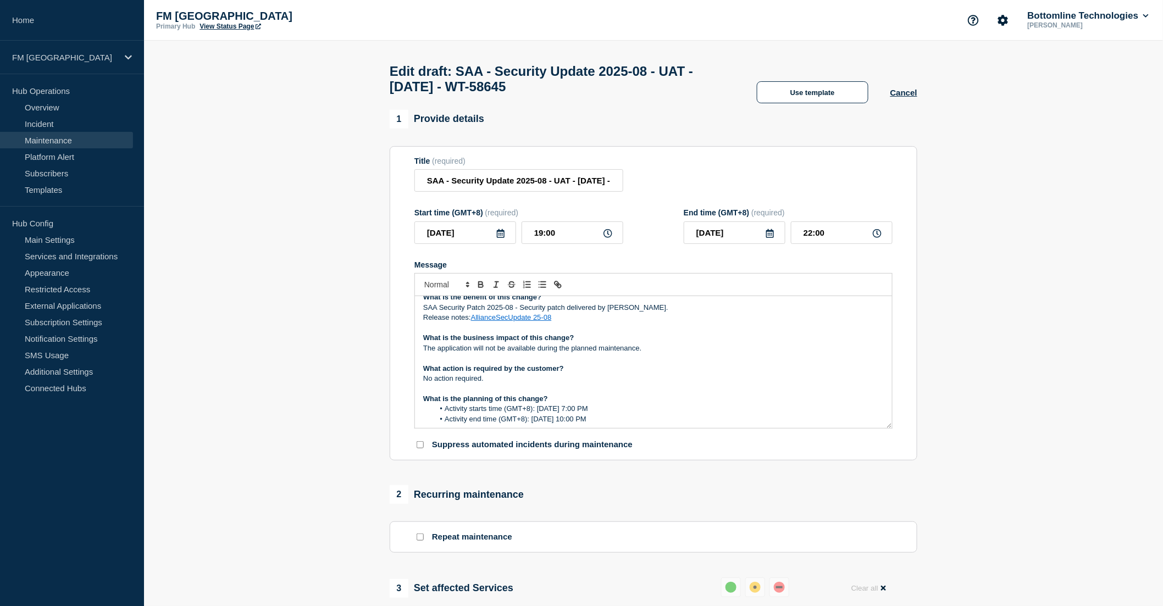
scroll to position [122, 0]
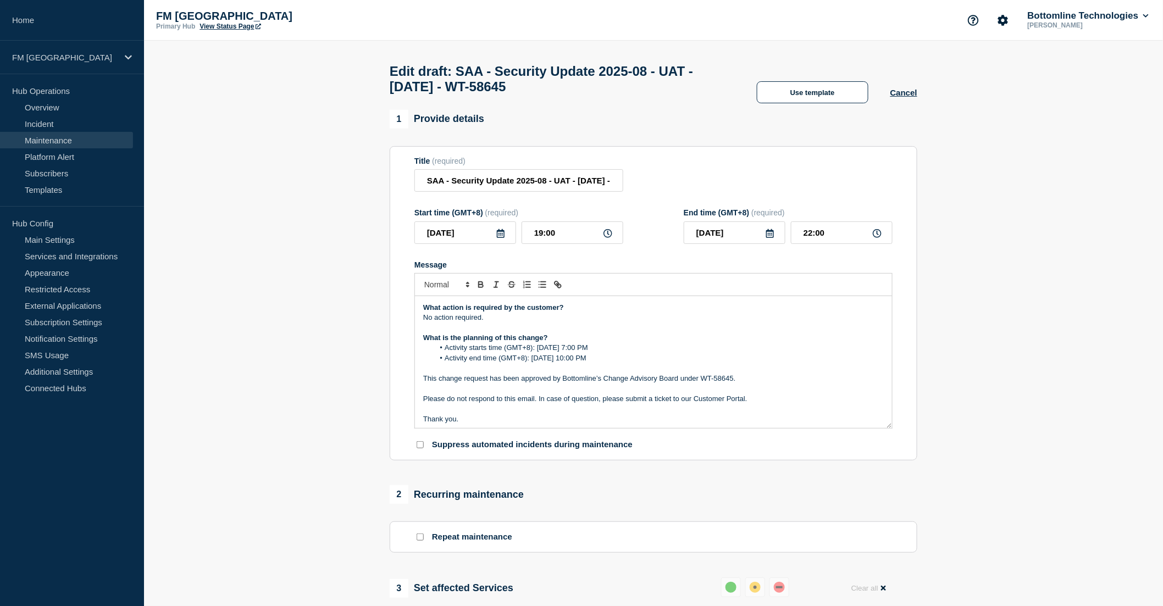
drag, startPoint x: 548, startPoint y: 354, endPoint x: 595, endPoint y: 350, distance: 47.4
click at [595, 350] on li "Activity starts time (GMT+8): Saturday 8th Sep 2025 – 7:00 PM" at bounding box center [659, 348] width 450 height 10
click at [645, 343] on p "What is the planning of this change?" at bounding box center [653, 338] width 461 height 10
click at [639, 353] on li "Activity starts time (GMT+8): Saturday 8th Sep 2025 – 7:00 PM" at bounding box center [659, 348] width 450 height 10
click at [744, 373] on p "Message" at bounding box center [653, 368] width 461 height 10
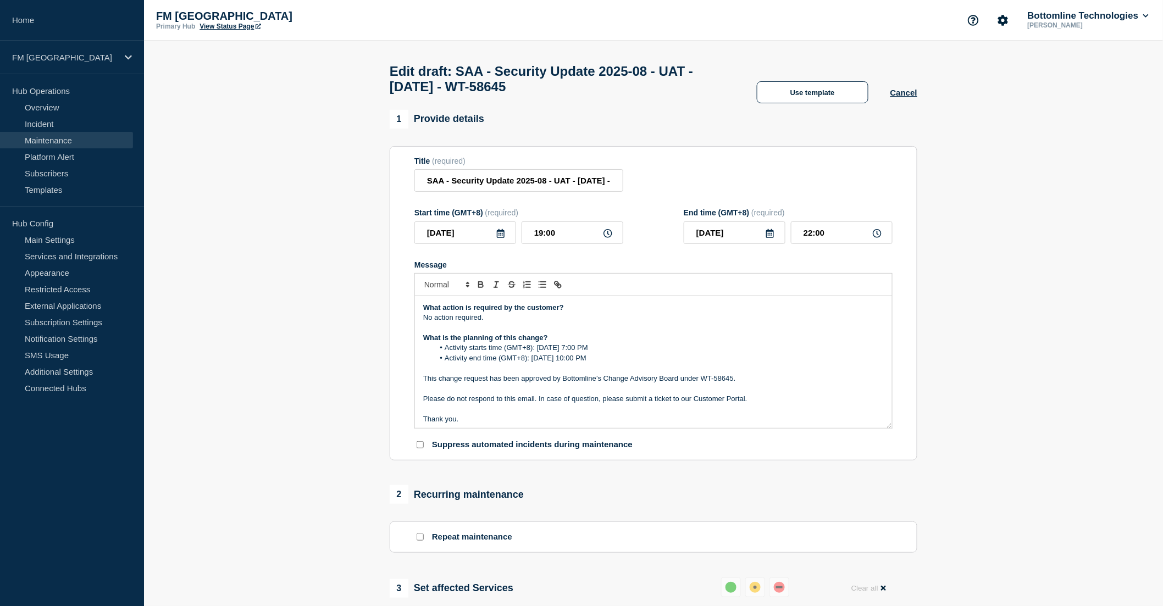
click at [745, 384] on p "This change request has been approved by Bottomline’s Change Advisory Board und…" at bounding box center [653, 379] width 461 height 10
click at [758, 400] on p "Please do not respond to this email. In case of question, please submit a ticke…" at bounding box center [653, 399] width 461 height 10
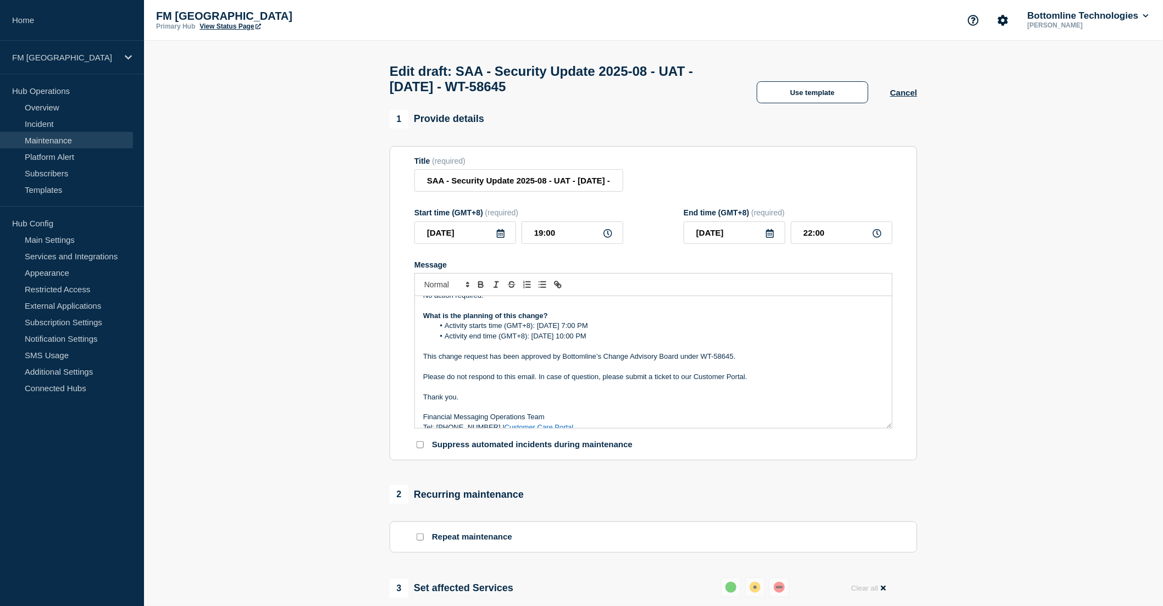
scroll to position [155, 0]
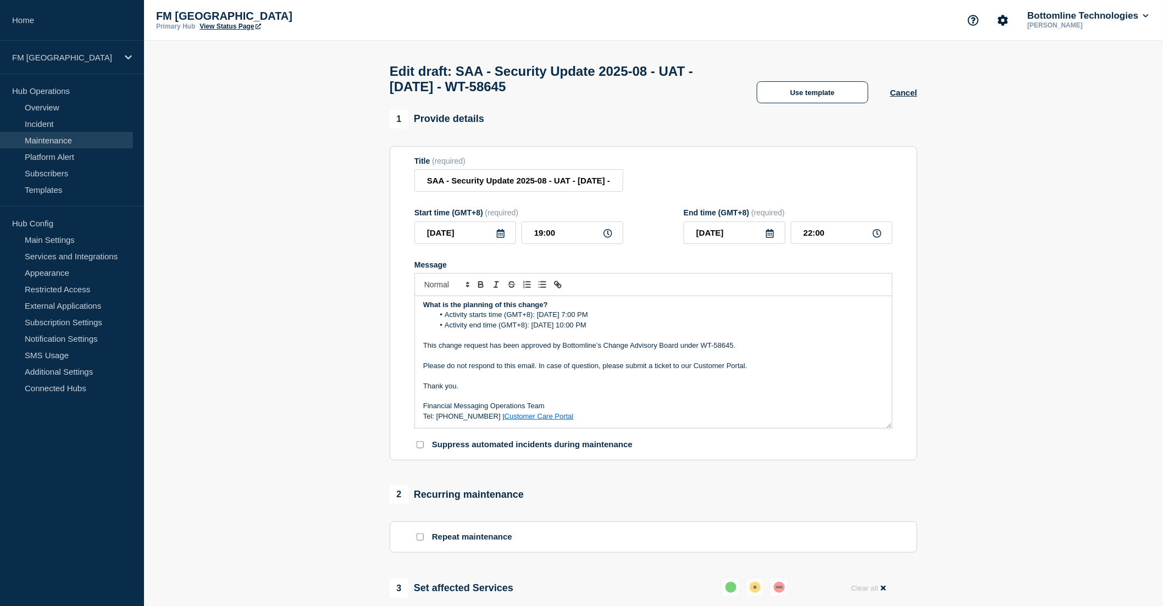
click at [523, 420] on link "Customer Care Portal" at bounding box center [538, 416] width 69 height 8
click at [529, 420] on link "Customer Care Portal" at bounding box center [538, 416] width 69 height 8
click at [532, 388] on p "Thank you." at bounding box center [653, 386] width 461 height 10
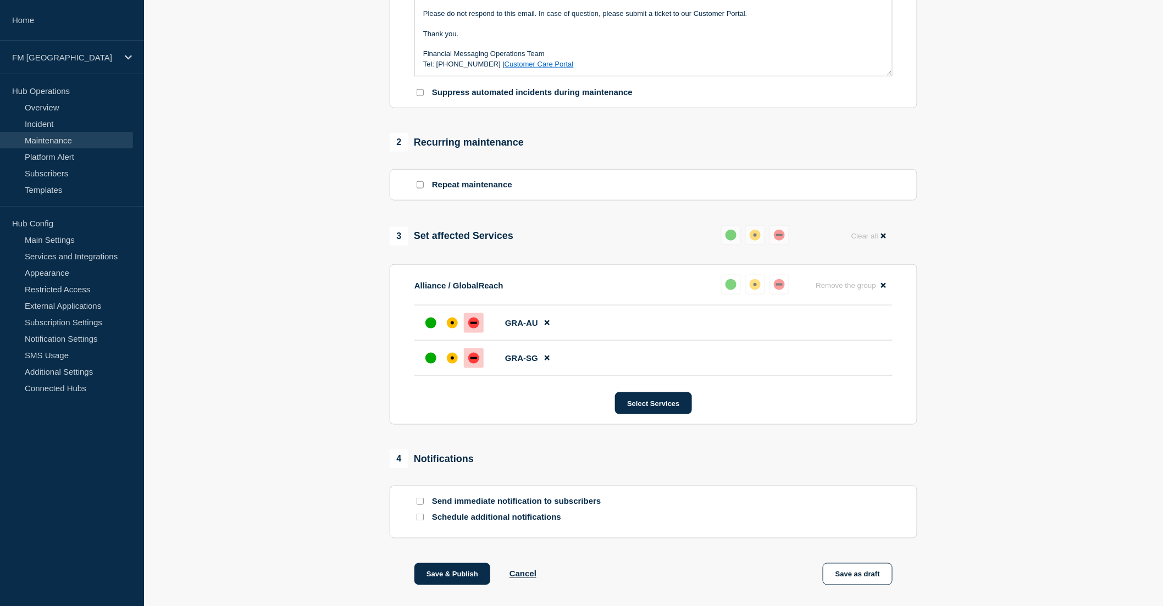
scroll to position [411, 0]
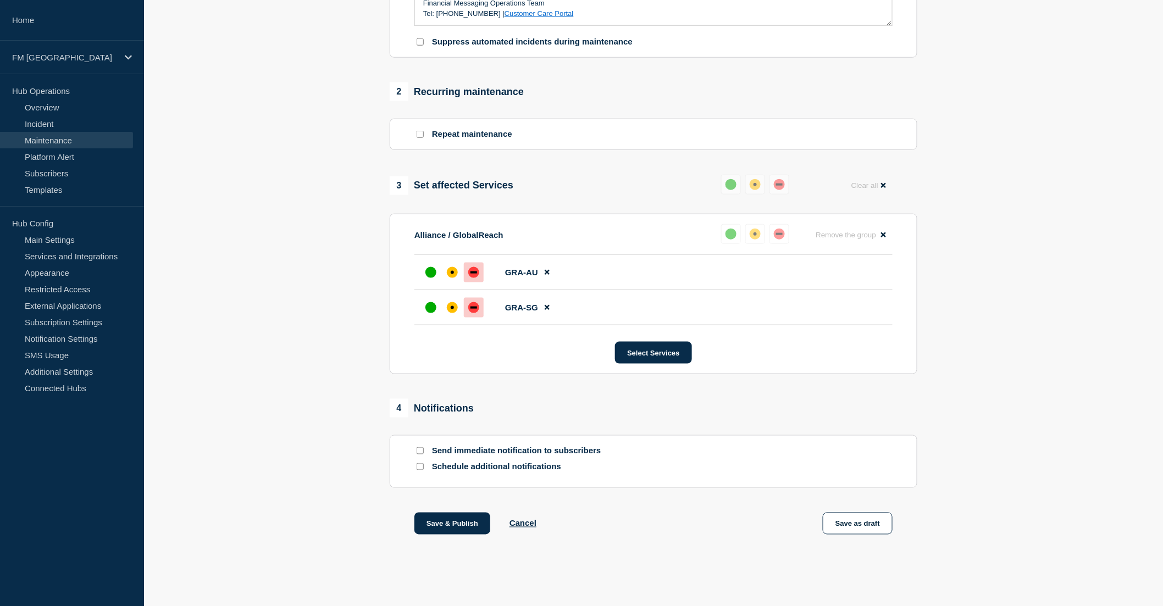
click at [418, 453] on input "Send immediate notification to subscribers" at bounding box center [420, 450] width 7 height 7
checkbox input "true"
click at [450, 528] on button "Save & Publish" at bounding box center [452, 524] width 76 height 22
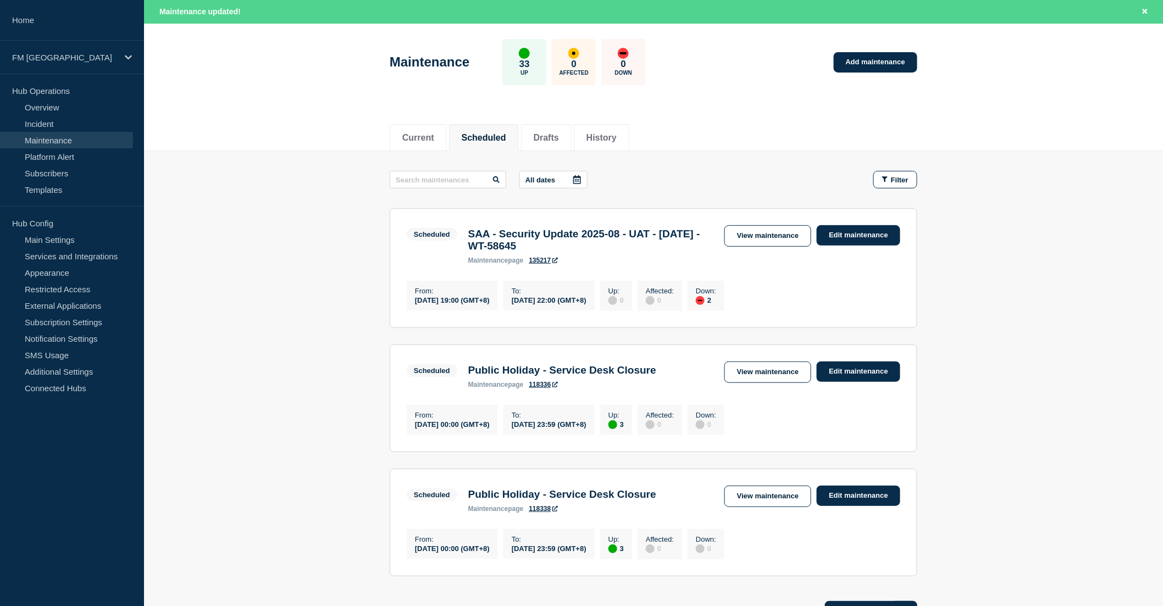
scroll to position [61, 0]
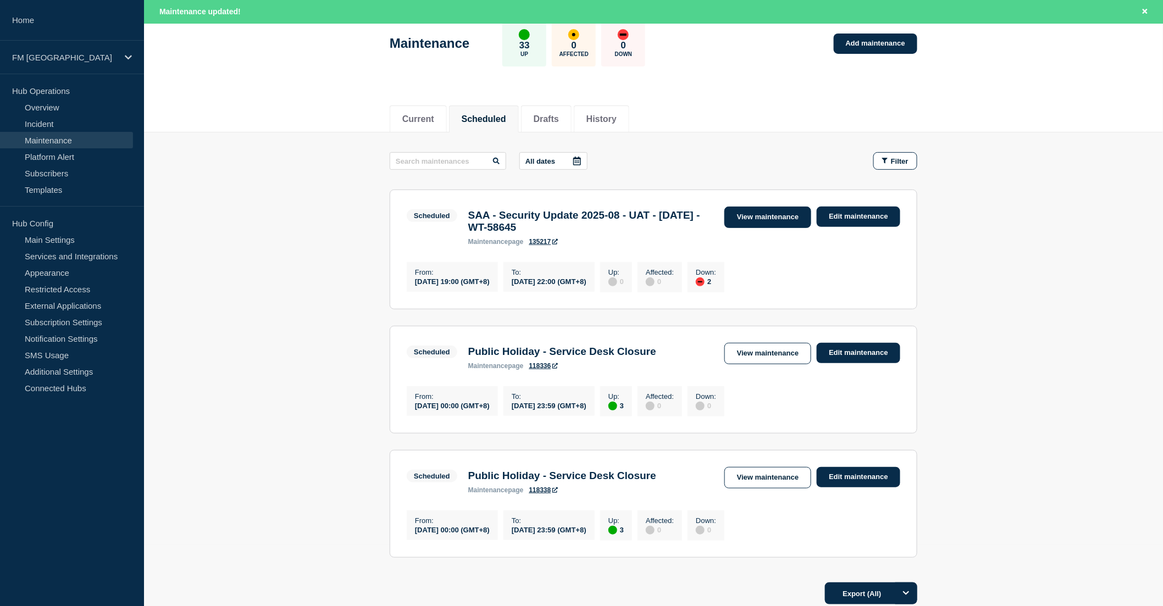
click at [760, 214] on link "View maintenance" at bounding box center [767, 217] width 87 height 21
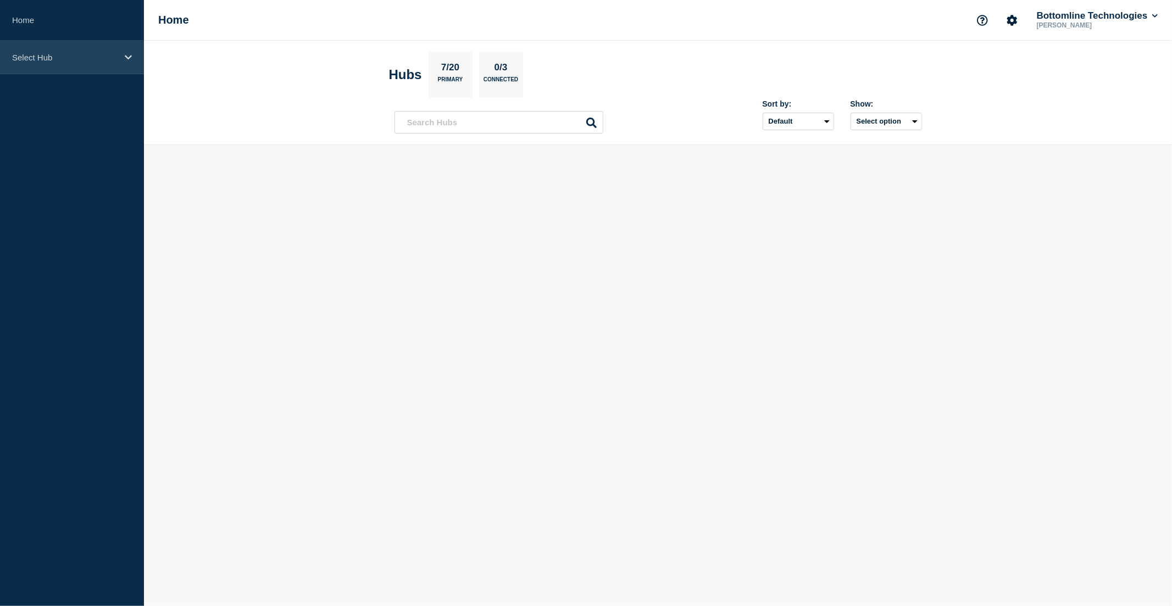
click at [75, 62] on div "Select Hub" at bounding box center [72, 58] width 144 height 34
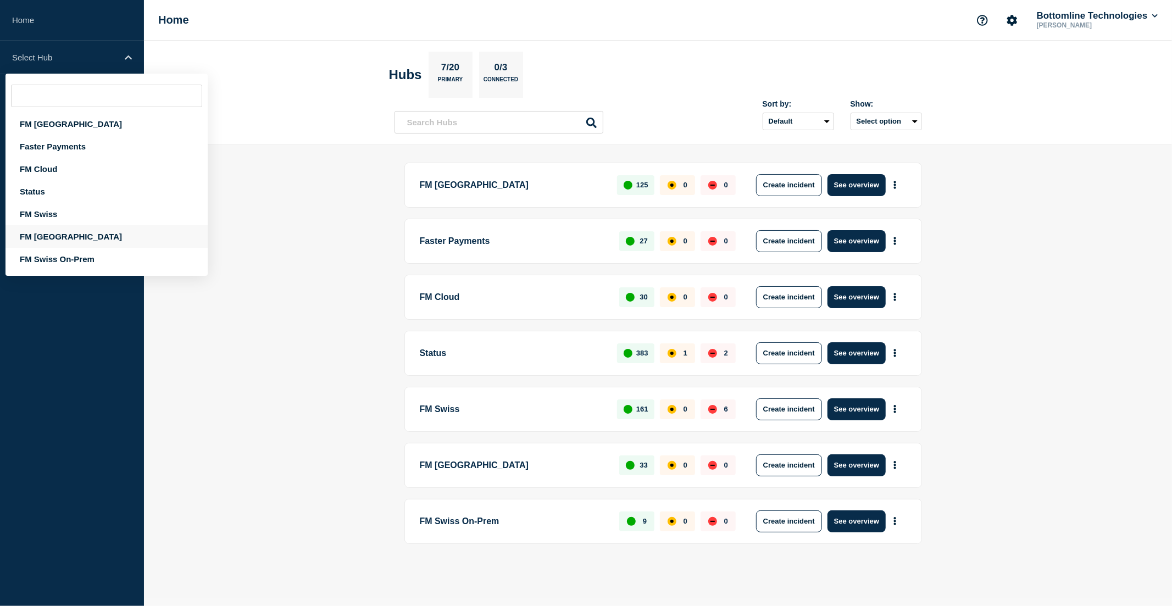
click at [66, 235] on div "FM [GEOGRAPHIC_DATA]" at bounding box center [106, 236] width 202 height 23
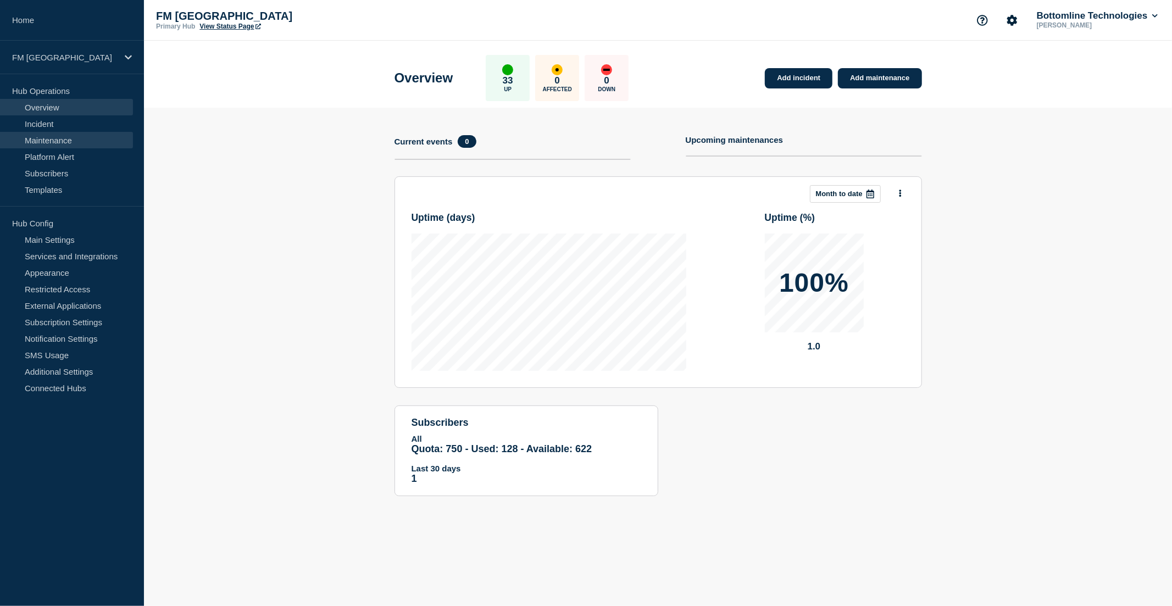
click at [68, 141] on link "Maintenance" at bounding box center [66, 140] width 133 height 16
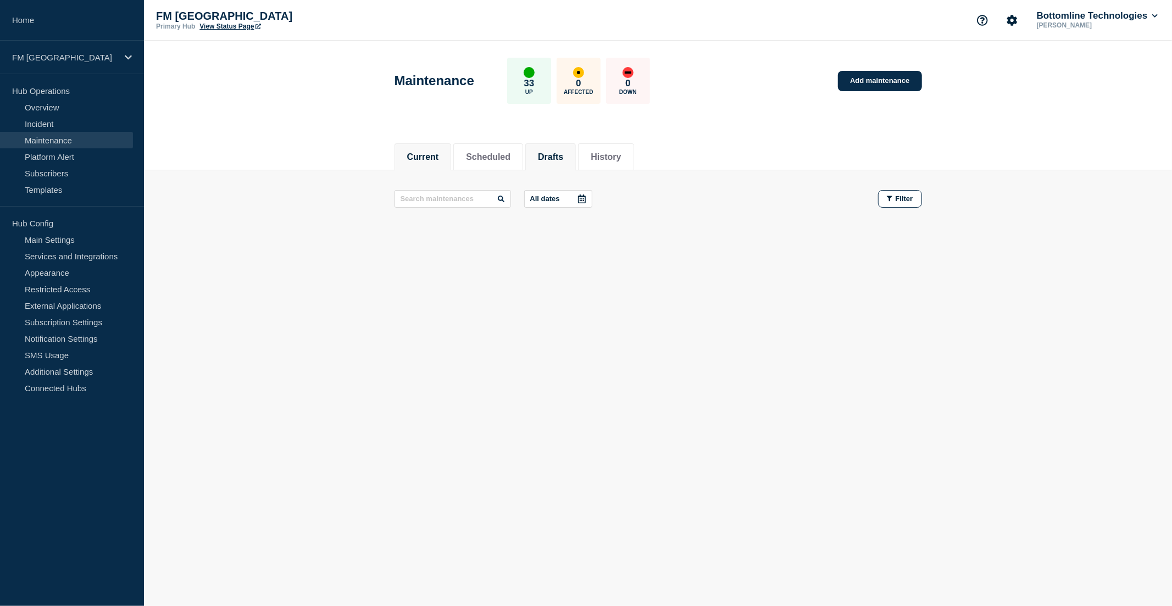
click at [557, 158] on button "Drafts" at bounding box center [550, 157] width 25 height 10
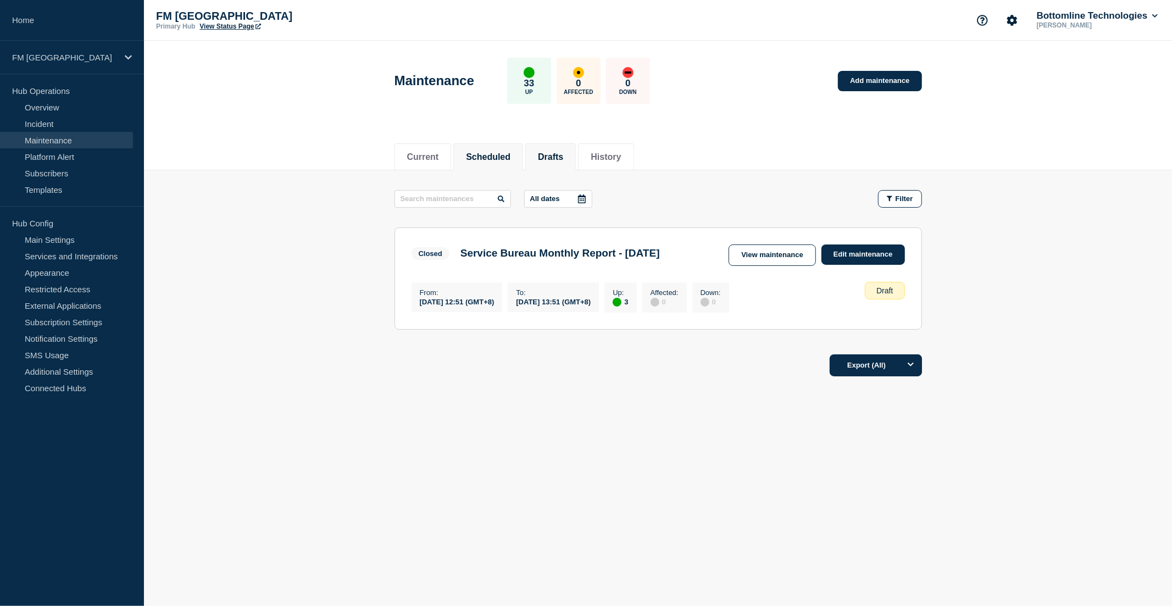
click at [501, 156] on button "Scheduled" at bounding box center [488, 157] width 45 height 10
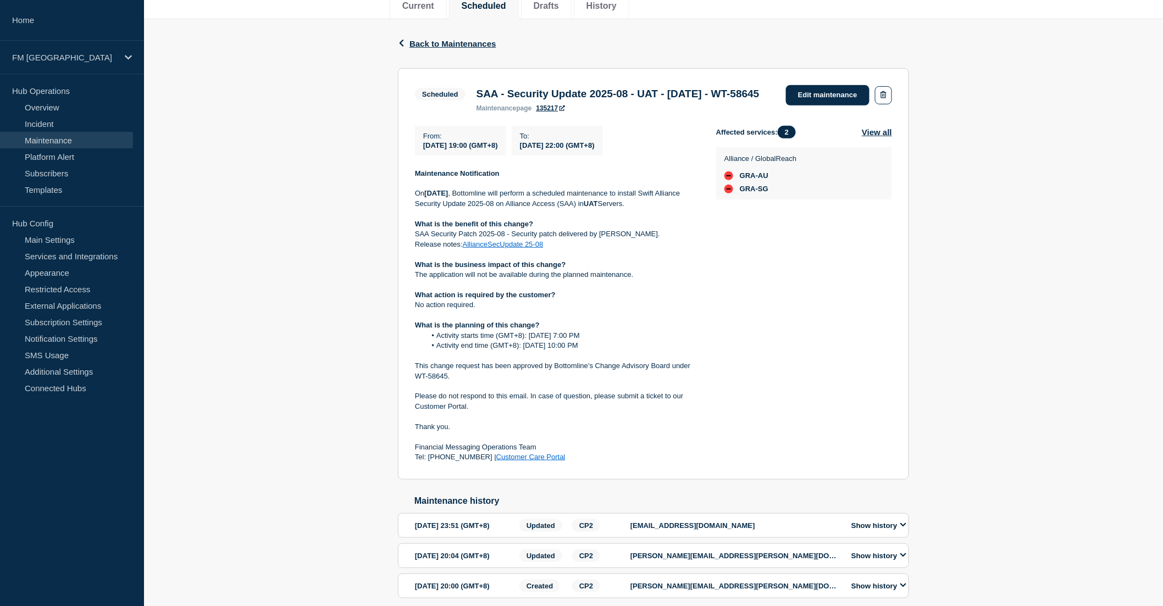
scroll to position [250, 0]
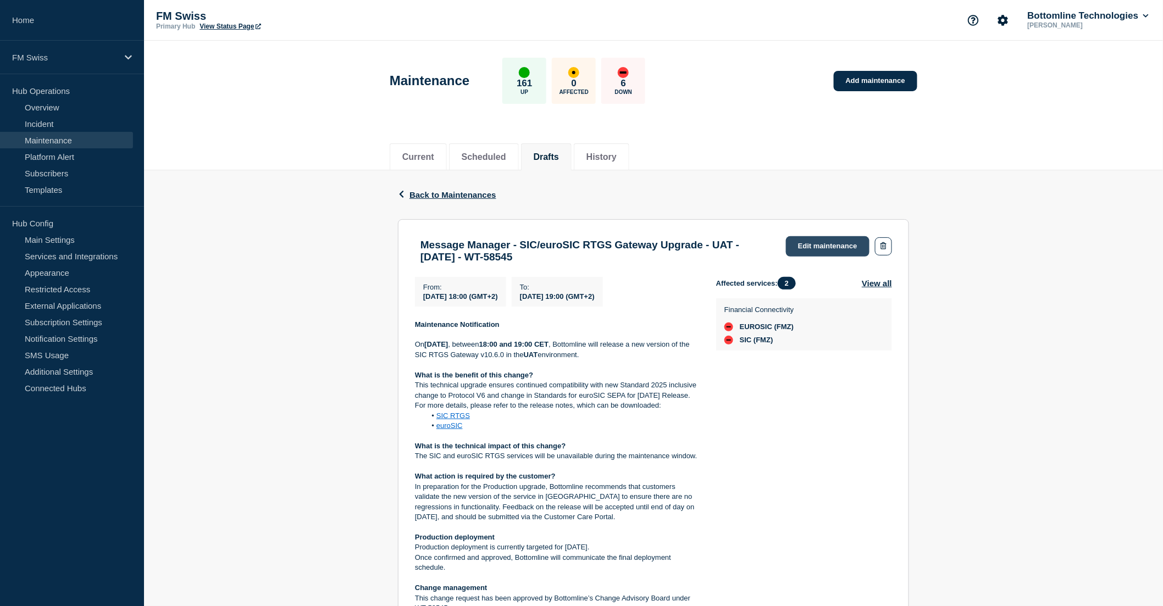
click at [832, 246] on link "Edit maintenance" at bounding box center [828, 246] width 84 height 20
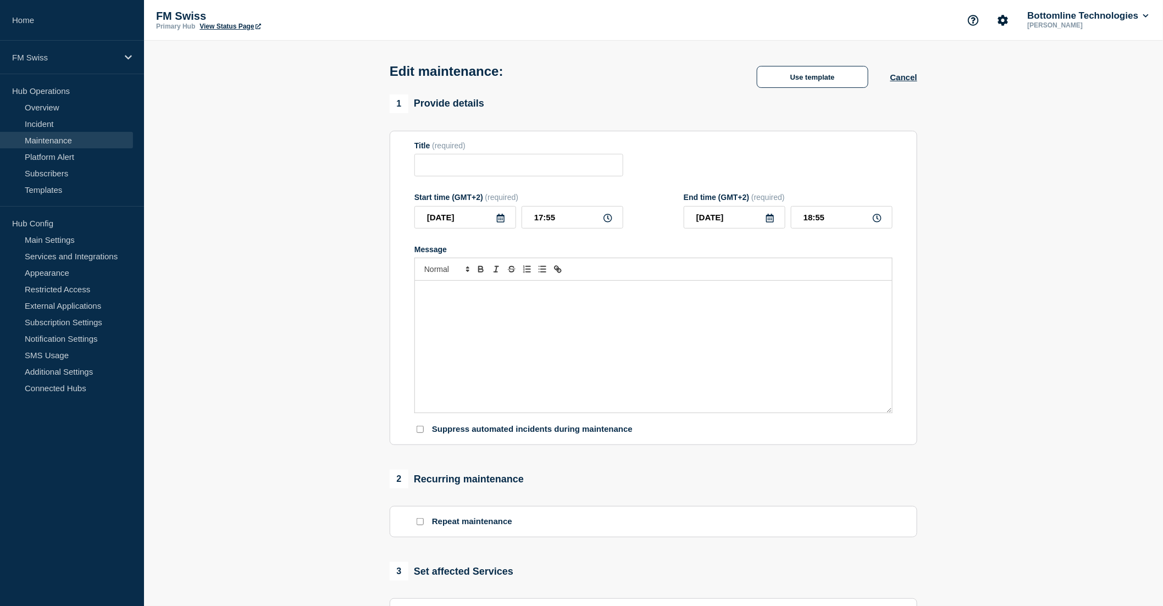
type input "Message Manager - SIC/euroSIC RTGS Gateway Upgrade - UAT - [DATE] - WT-58545"
type input "2025-09-09"
type input "18:00"
type input "2025-09-09"
type input "19:00"
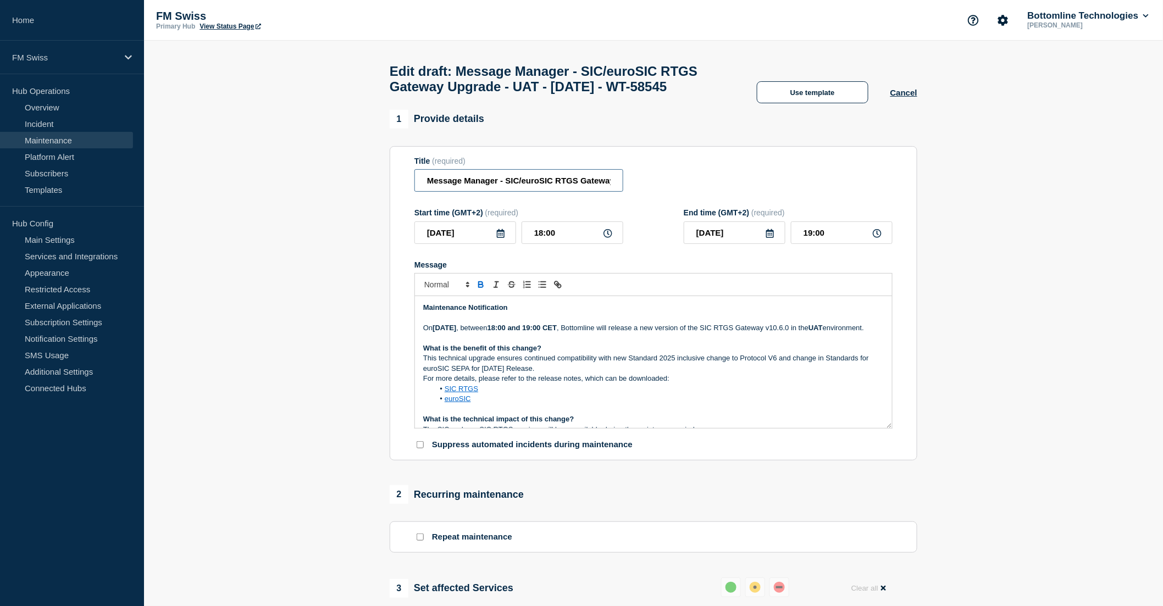
drag, startPoint x: 504, startPoint y: 205, endPoint x: 522, endPoint y: 205, distance: 17.6
click at [522, 192] on input "Message Manager - SIC/euroSIC RTGS Gateway Upgrade - UAT - [DATE] - WT-58545" at bounding box center [518, 180] width 209 height 23
click at [525, 192] on input "Message Manager - SIC/euroSIC RTGS Gateway Upgrade - UAT - [DATE] - WT-58545" at bounding box center [518, 180] width 209 height 23
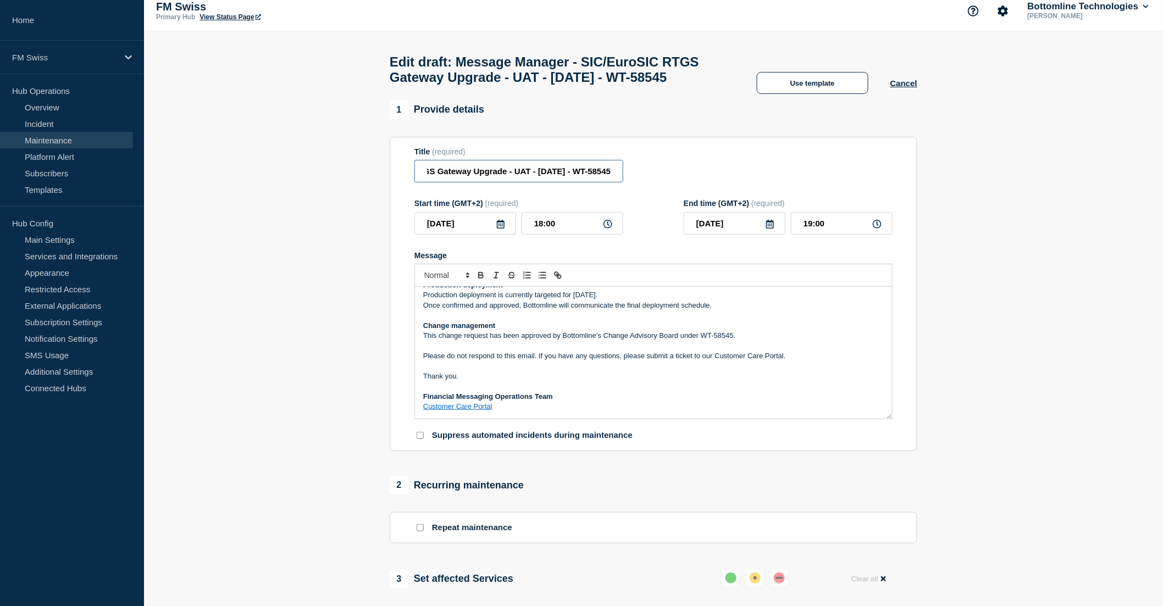
scroll to position [2, 0]
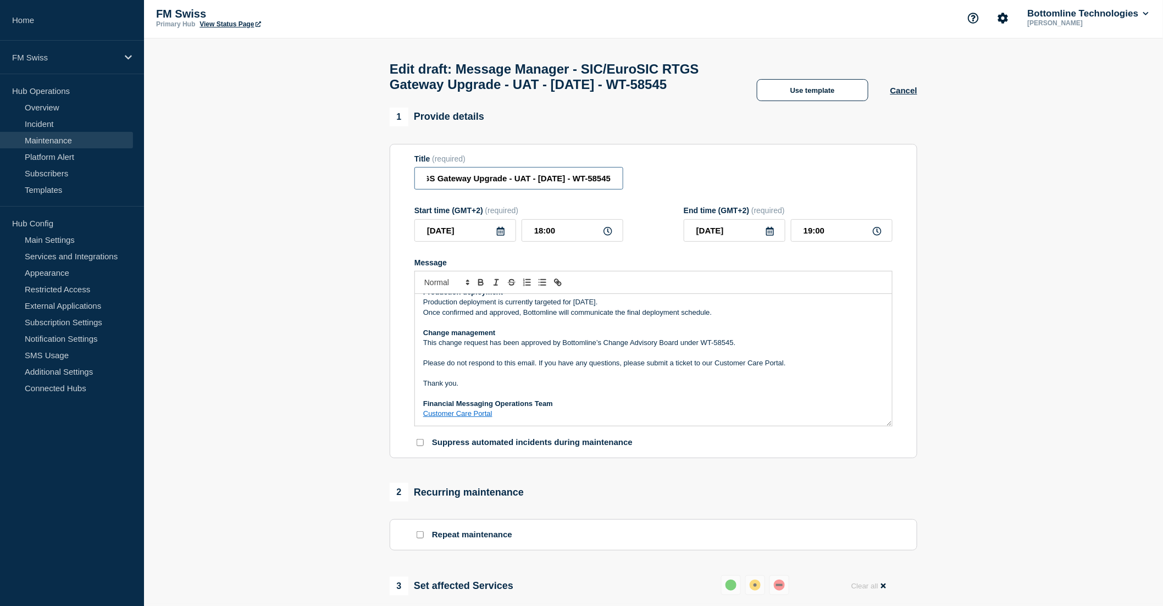
type input "Message Manager - SIC/EuroSIC RTGS Gateway Upgrade - UAT - 09/SEP/2025 - WT-585…"
click at [696, 338] on p "Change management" at bounding box center [653, 333] width 461 height 10
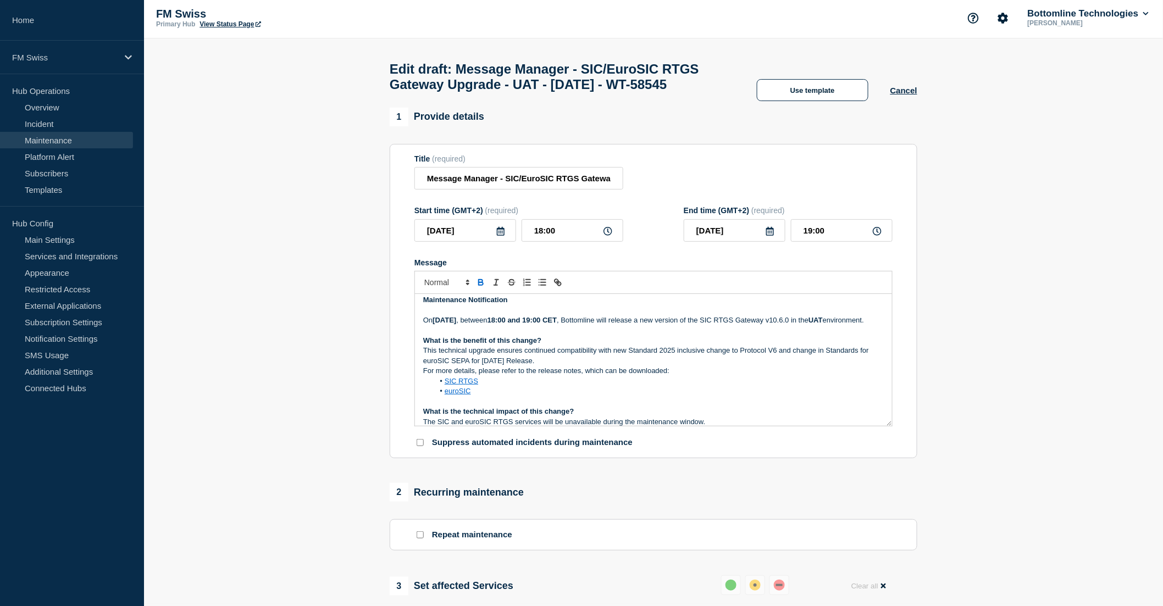
scroll to position [0, 0]
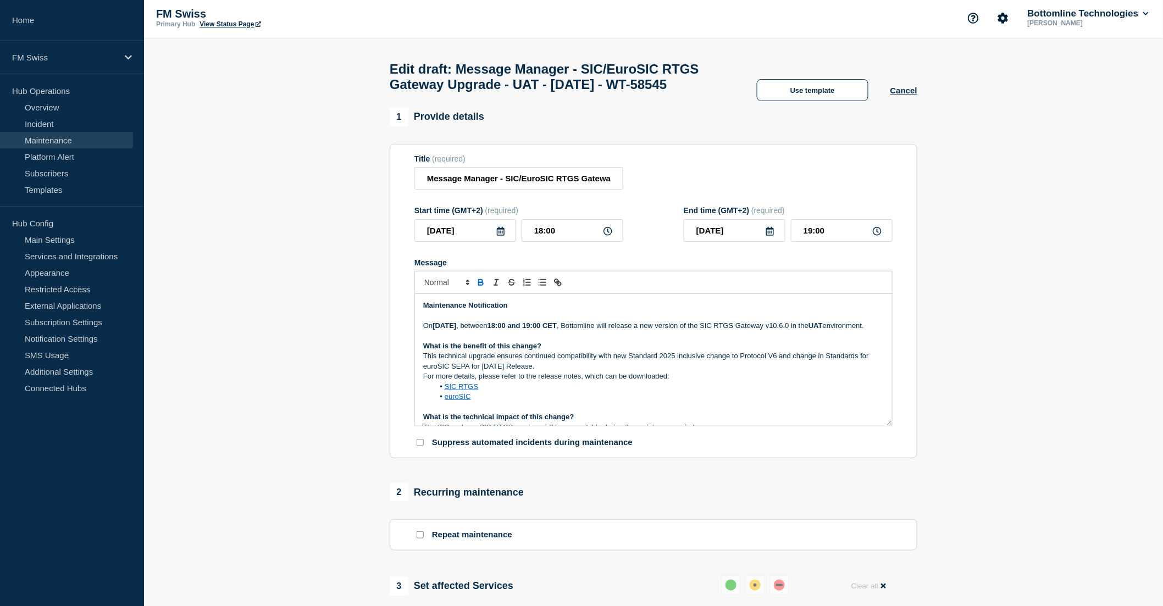
click at [557, 330] on strong "18:00 and 19:00 CET" at bounding box center [521, 325] width 69 height 8
click at [827, 331] on p "On Tuesday 09th September 2025 , between 18:00 and 19:00 CEST , Bottomline will…" at bounding box center [653, 326] width 461 height 10
click at [612, 371] on p "This technical upgrade ensures continued compatibility with new Standard 2025 i…" at bounding box center [653, 361] width 461 height 20
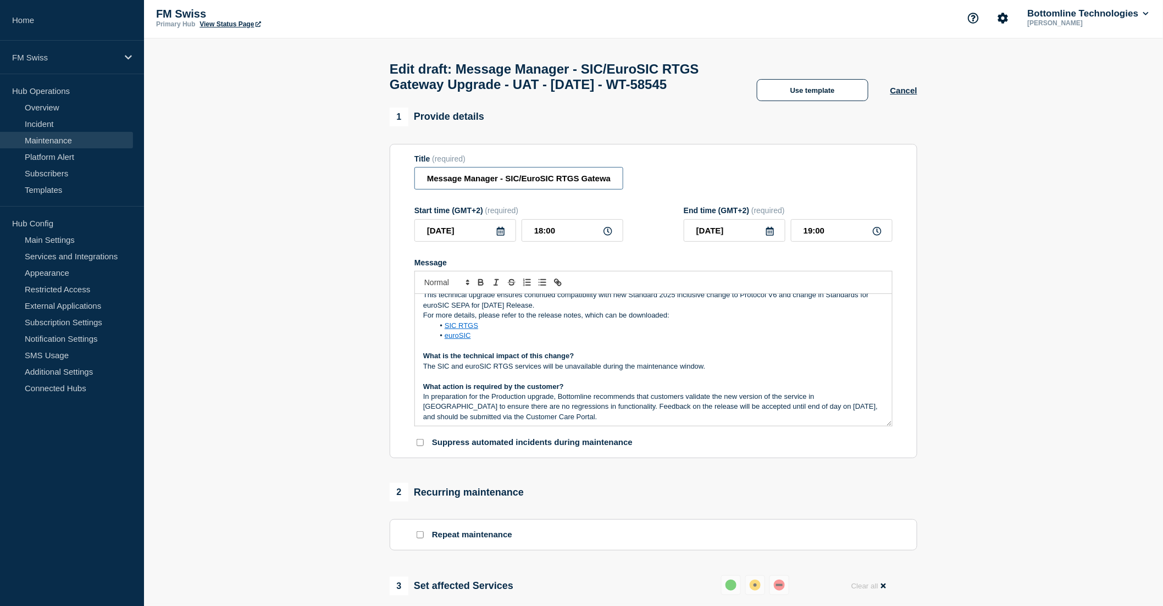
click at [528, 190] on input "Message Manager - SIC/EuroSIC RTGS Gateway Upgrade - UAT - 09/SEP/2025 - WT-585…" at bounding box center [518, 178] width 209 height 23
type input "Message Manager - SIC/euroSIC RTGS Gateway Upgrade - UAT - 09/SEP/2025 - WT-585…"
click at [695, 320] on p "For more details, please refer to the release notes, which can be downloaded:" at bounding box center [653, 315] width 461 height 10
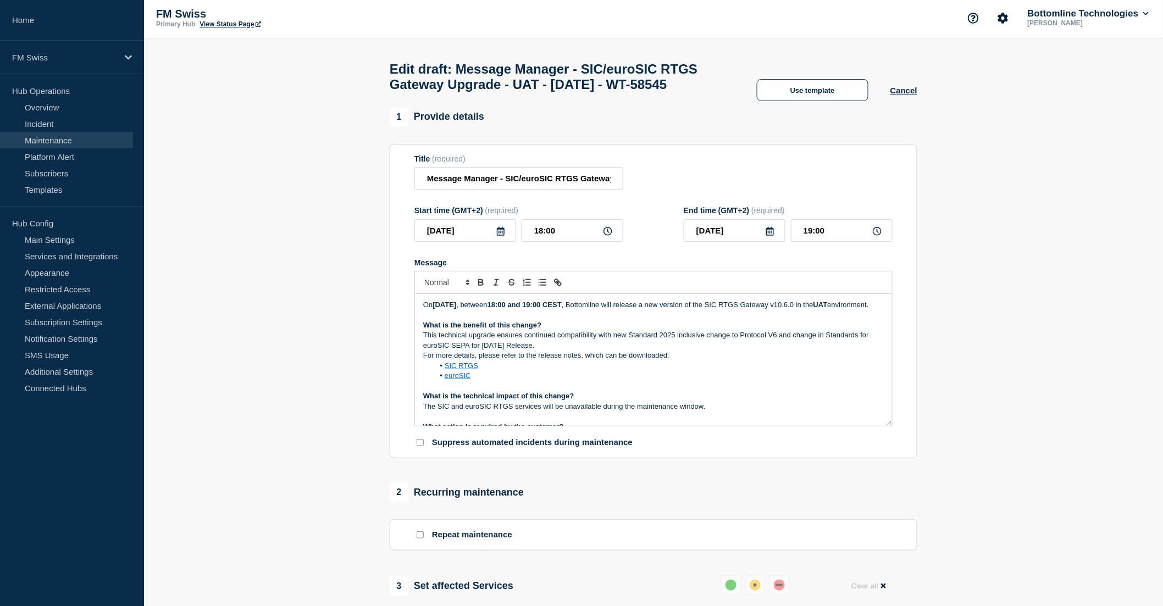
scroll to position [0, 0]
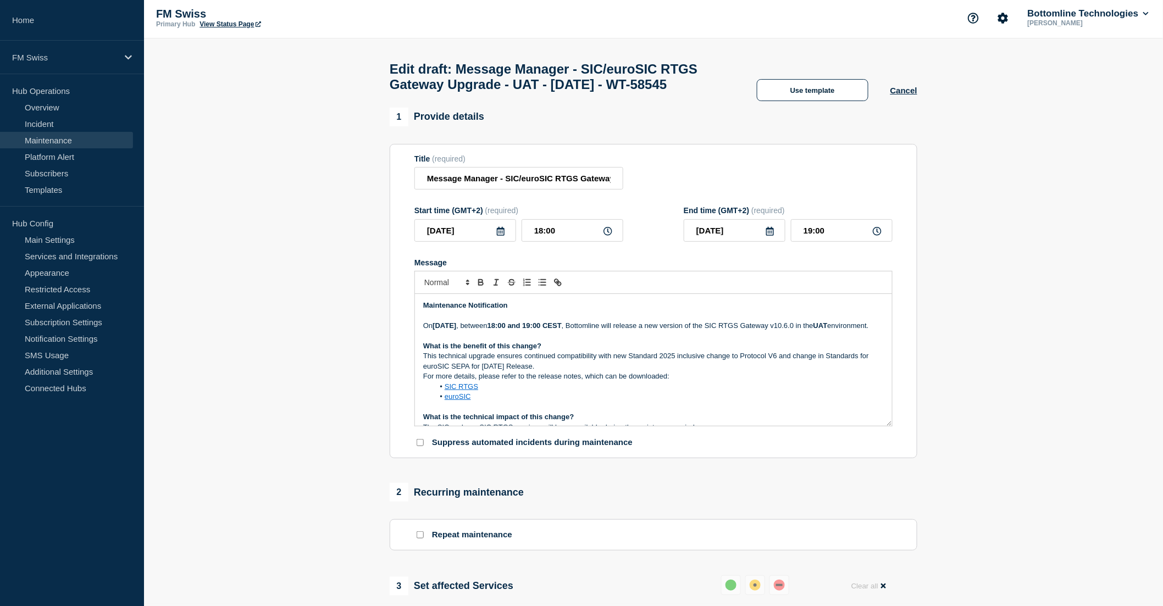
click at [471, 391] on link "SIC RTGS" at bounding box center [462, 386] width 34 height 8
click at [465, 424] on link "https://bottomline.thruinc.net/Publishing/Link.aspx?LinkID=1AEDFQGLLD9D2" at bounding box center [433, 416] width 75 height 14
click at [597, 392] on li "SIC RTGS" at bounding box center [659, 387] width 450 height 10
click at [462, 401] on link "euroSIC" at bounding box center [458, 396] width 26 height 8
click at [452, 434] on link "https://bottomline.thruinc.net/Publishing/Link.aspx?LinkID=2AOY5WZ3W2D8J" at bounding box center [430, 426] width 75 height 14
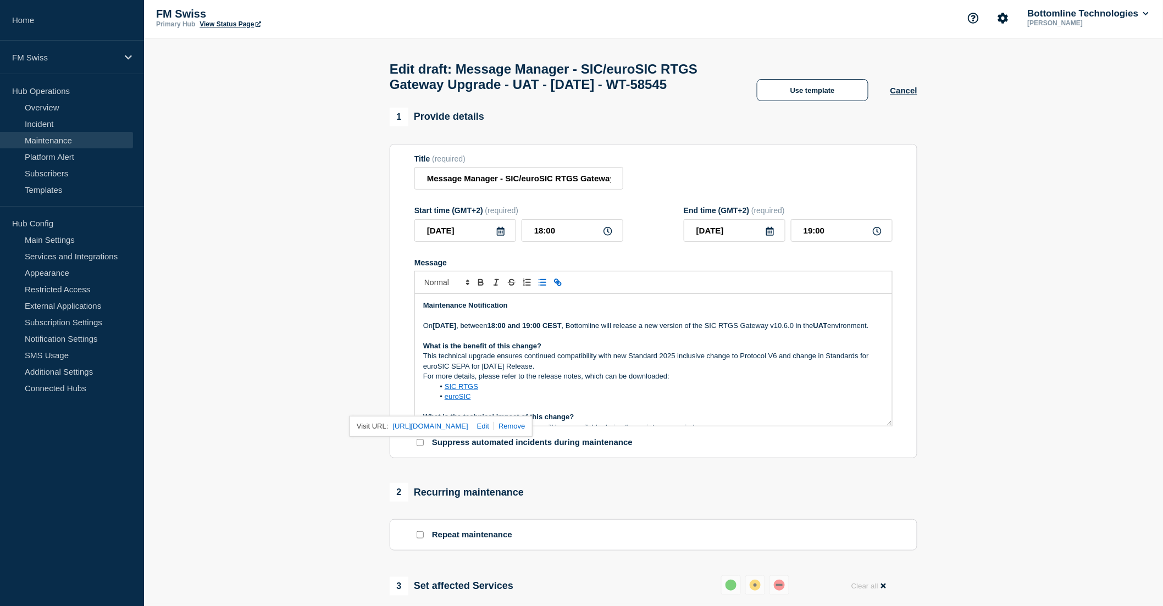
click at [689, 371] on p "This technical upgrade ensures continued compatibility with new Standard 2025 i…" at bounding box center [653, 361] width 461 height 20
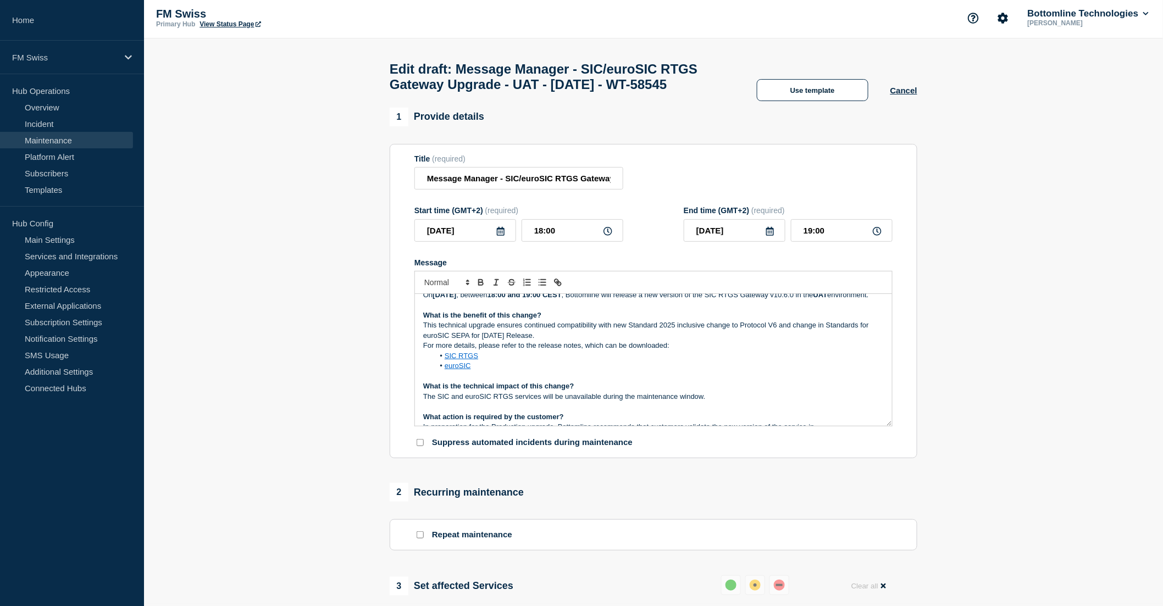
scroll to position [61, 0]
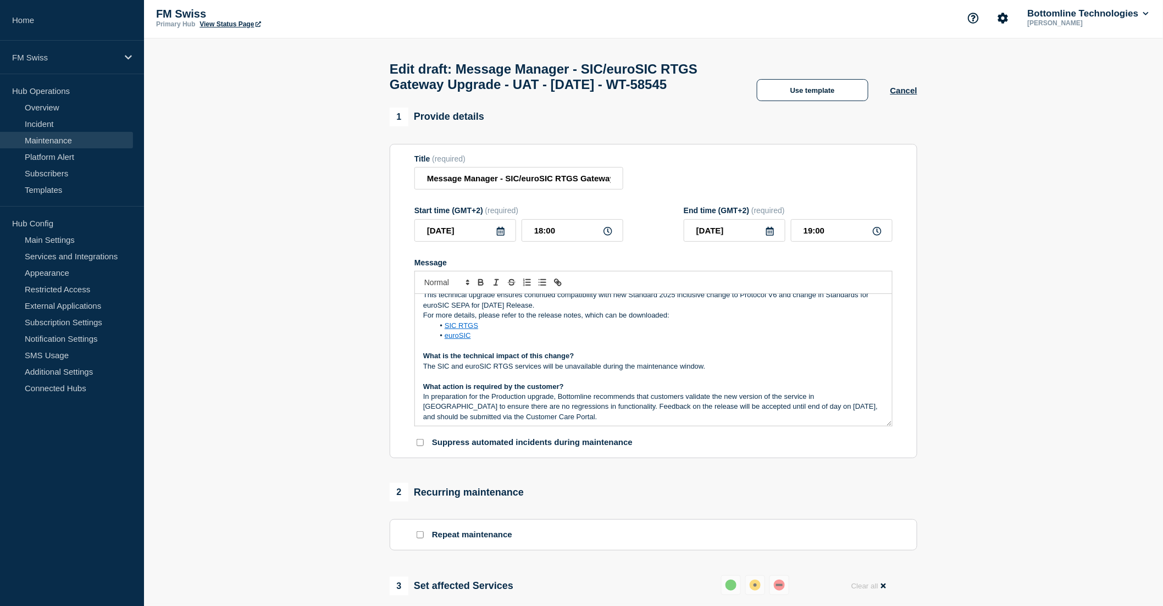
click at [536, 341] on li "euroSIC" at bounding box center [659, 336] width 450 height 10
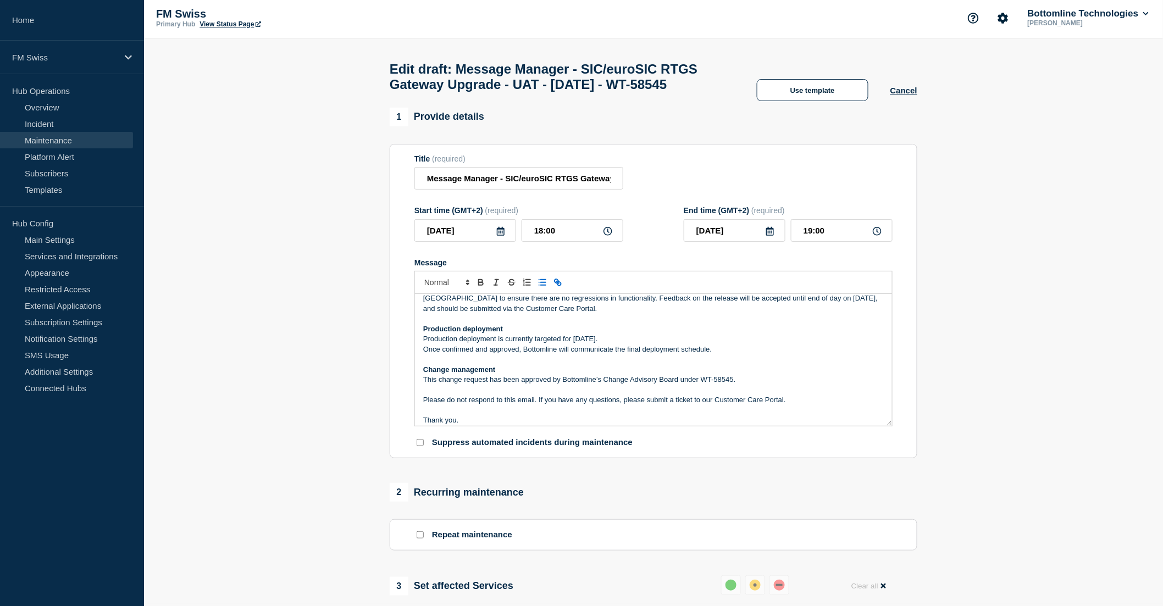
scroll to position [183, 0]
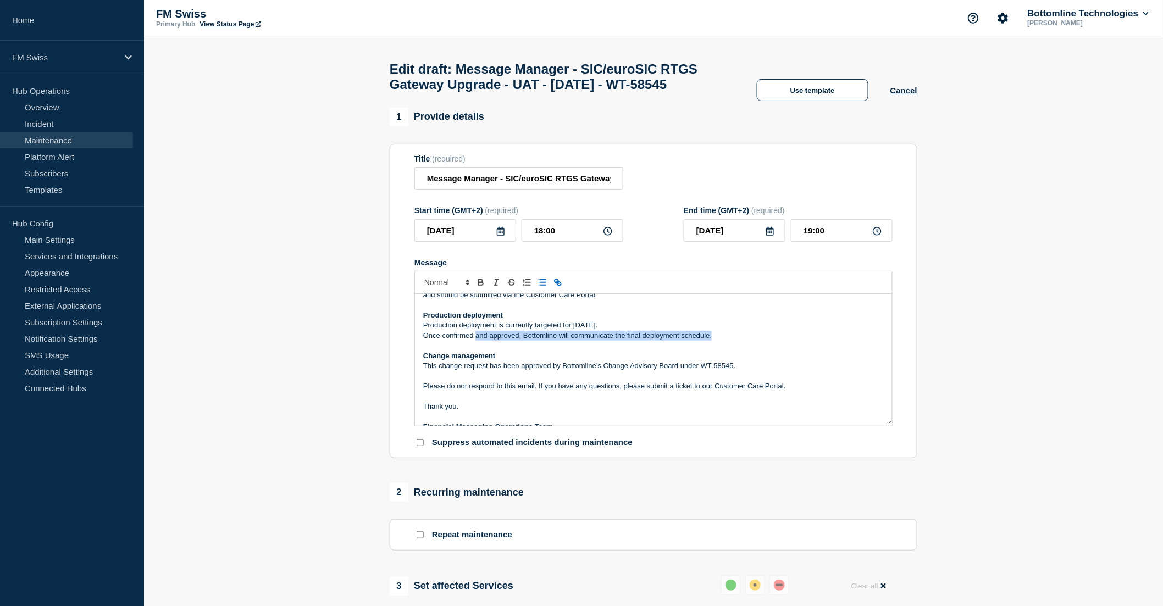
drag, startPoint x: 475, startPoint y: 371, endPoint x: 728, endPoint y: 367, distance: 252.3
click at [728, 341] on p "Once confirmed and approved, Bottomline will communicate the final deployment s…" at bounding box center [653, 336] width 461 height 10
click at [726, 371] on p "This change request has been approved by Bottomline’s Change Advisory Board und…" at bounding box center [653, 366] width 461 height 10
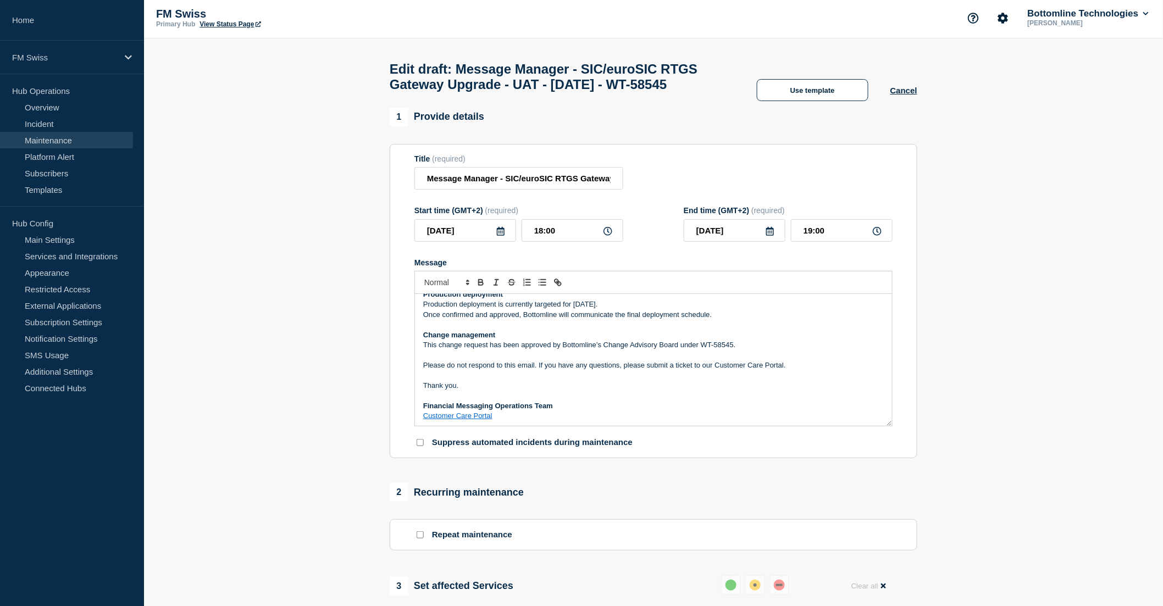
scroll to position [215, 0]
click at [468, 418] on link "Customer Care Portal" at bounding box center [457, 413] width 69 height 8
click at [517, 378] on p "Message" at bounding box center [653, 373] width 461 height 10
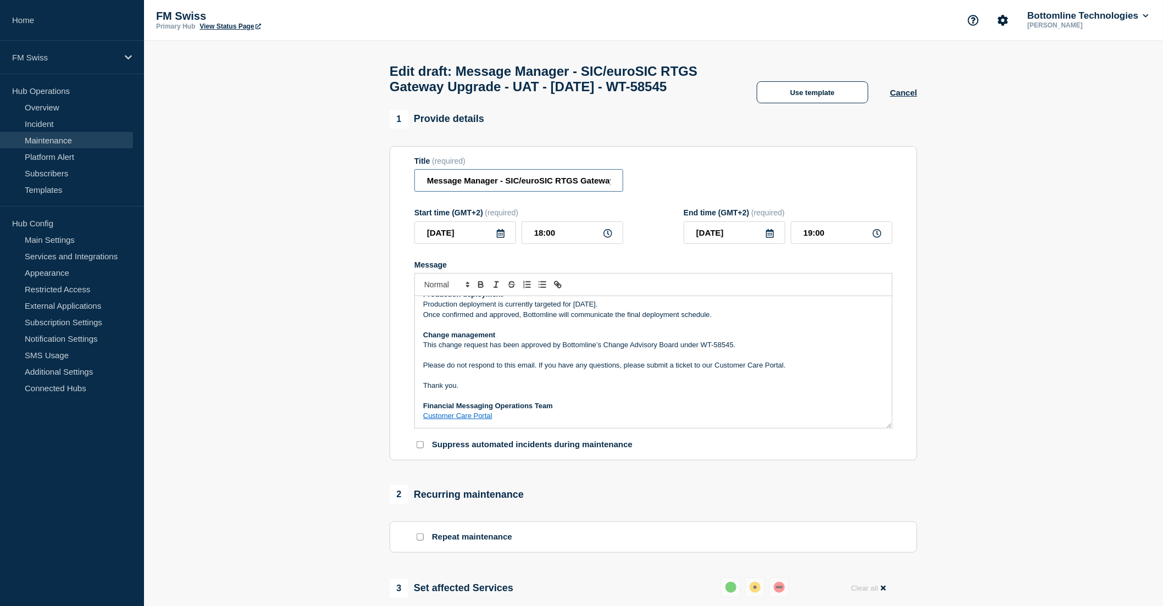
scroll to position [0, 165]
drag, startPoint x: 564, startPoint y: 206, endPoint x: 621, endPoint y: 206, distance: 57.2
click at [621, 192] on input "Message Manager - SIC/euroSIC RTGS Gateway Upgrade - UAT - 09/SEP/2025 - WT-585…" at bounding box center [518, 180] width 209 height 23
click at [545, 360] on p "Message" at bounding box center [653, 355] width 461 height 10
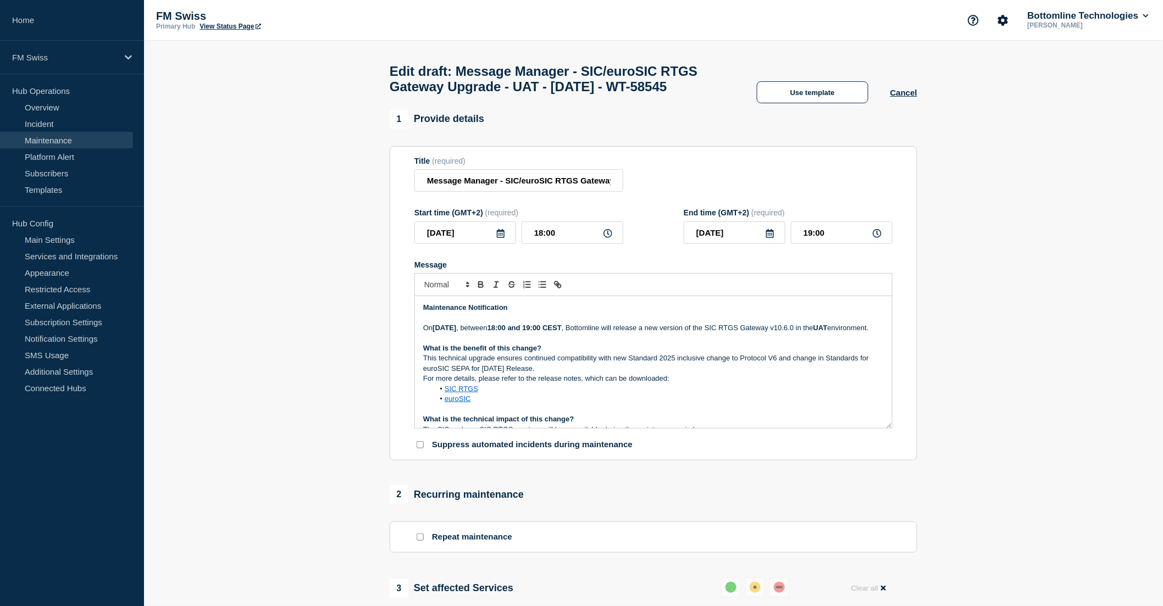
scroll to position [430, 0]
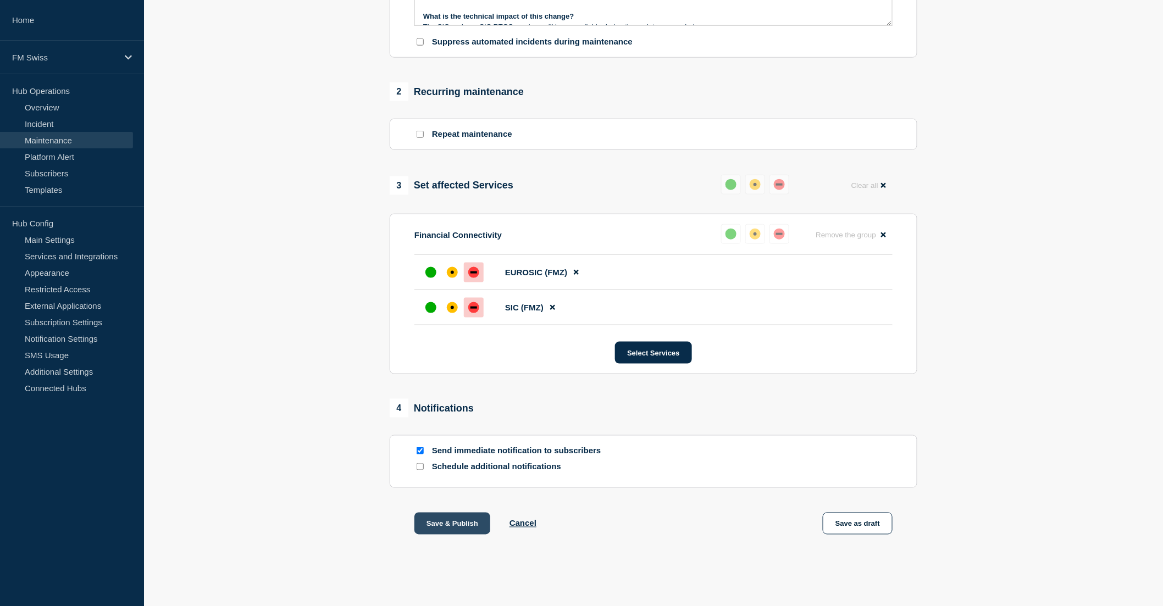
click at [448, 533] on button "Save & Publish" at bounding box center [452, 524] width 76 height 22
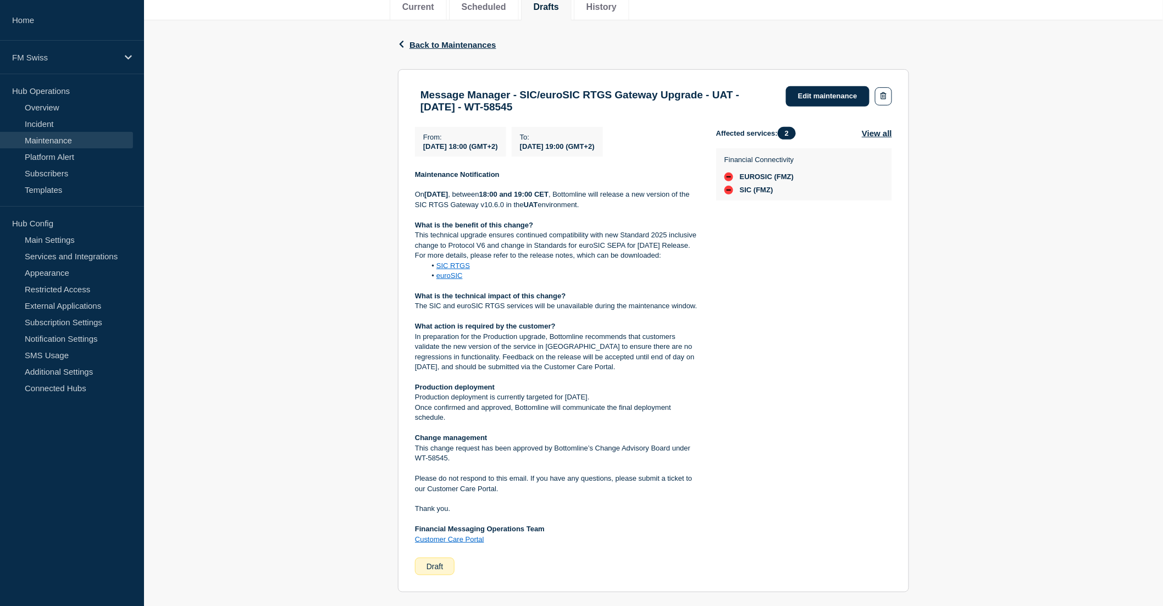
scroll to position [122, 0]
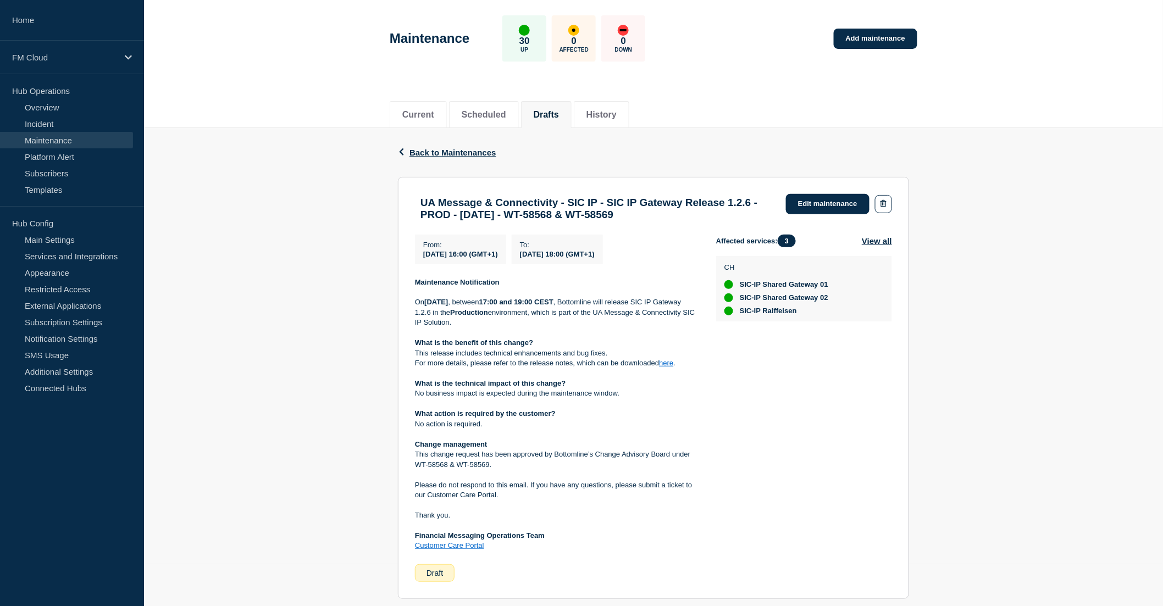
scroll to position [61, 0]
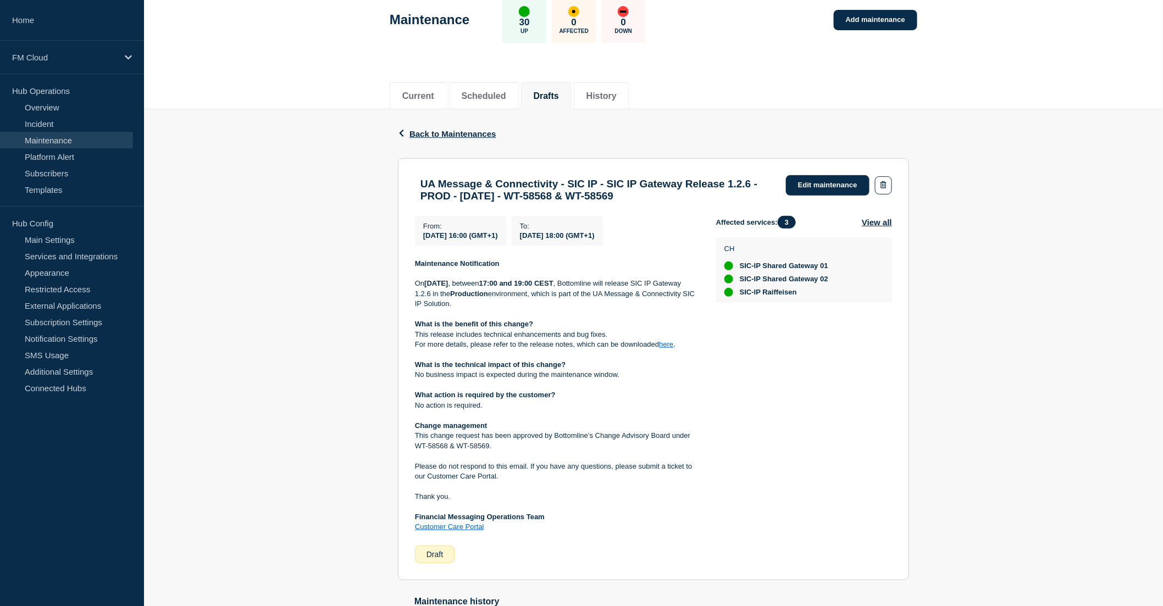
click at [667, 348] on link "here" at bounding box center [666, 344] width 14 height 8
click at [819, 181] on link "Edit maintenance" at bounding box center [828, 185] width 84 height 20
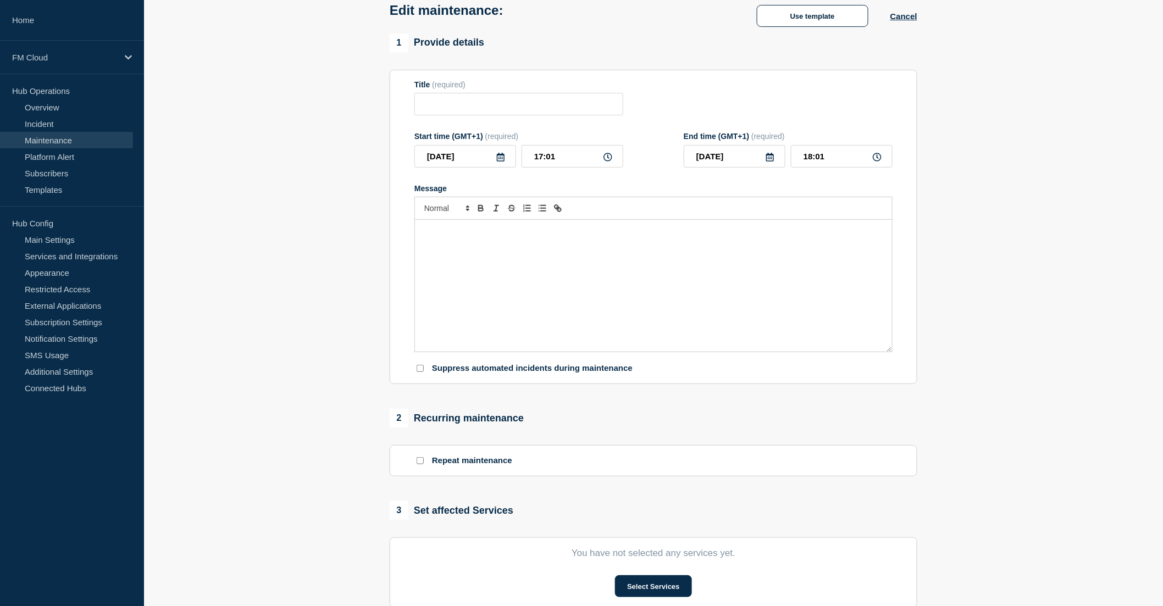
type input "UA Message & Connectivity - SIC IP - SIC IP Gateway Release 1.2.6 - PROD - [DAT…"
type input "[DATE]"
type input "16:00"
type input "[DATE]"
type input "18:00"
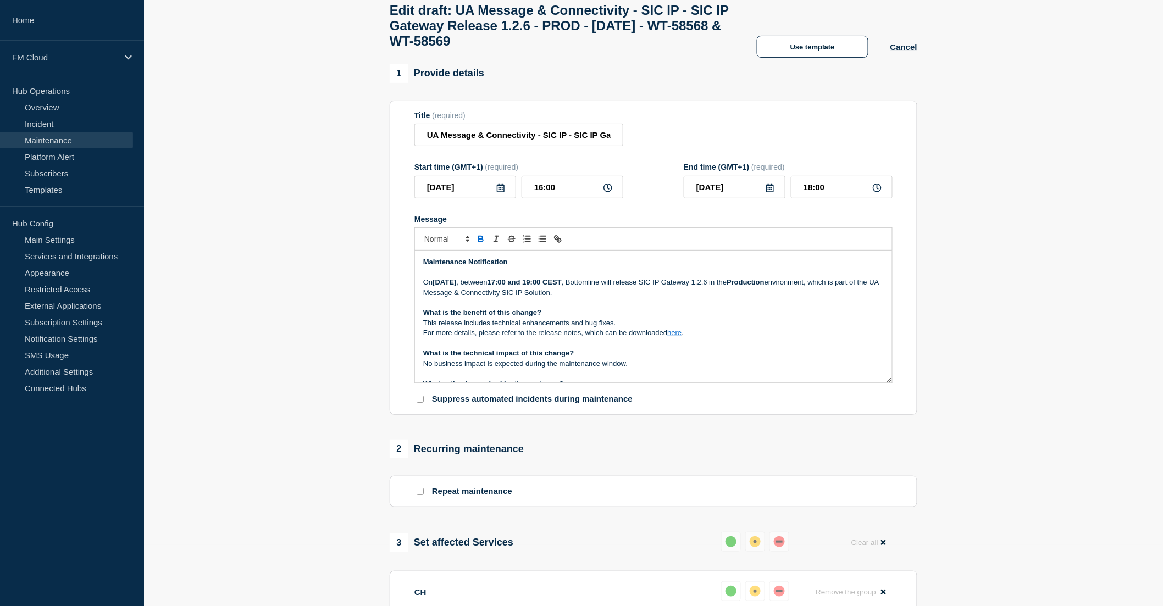
click at [657, 318] on p "What is the benefit of this change?" at bounding box center [653, 313] width 461 height 10
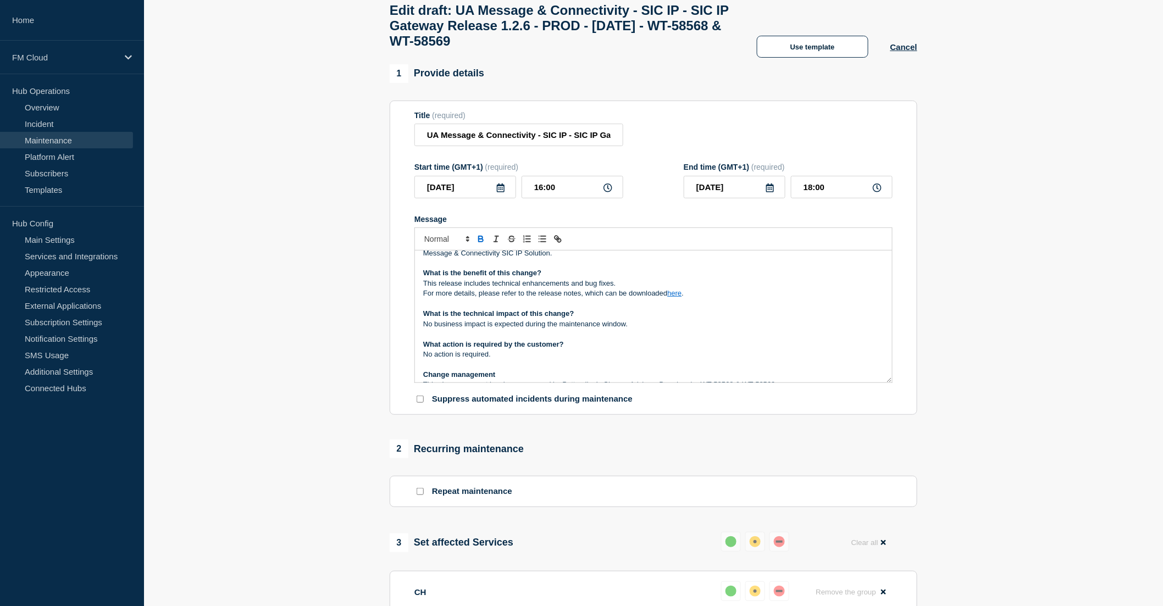
scroll to position [61, 0]
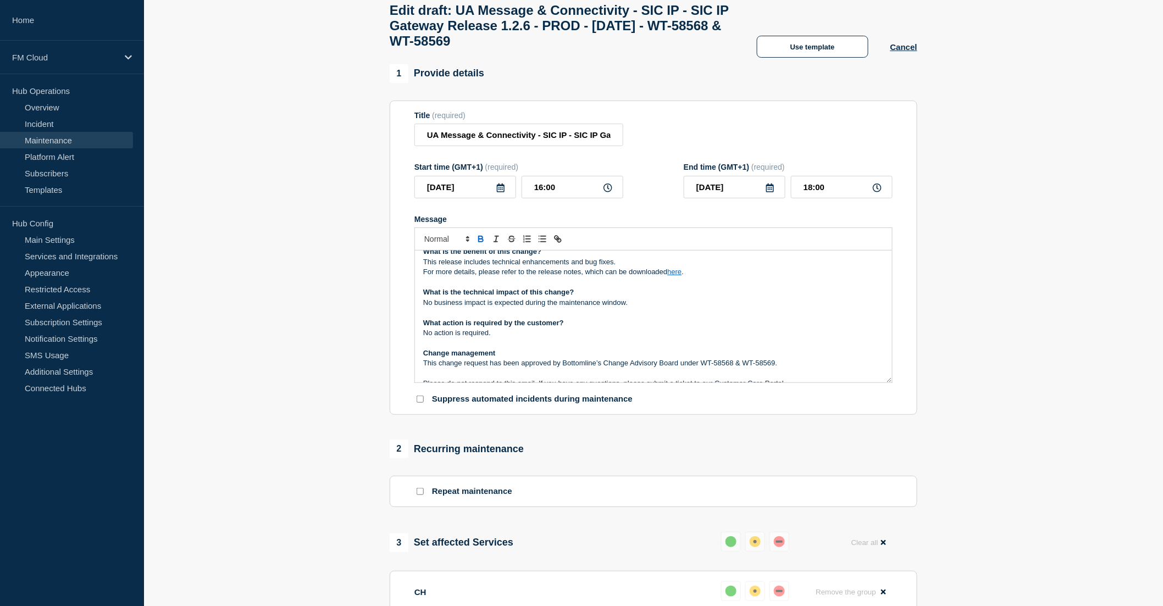
click at [676, 276] on link "here" at bounding box center [674, 272] width 14 height 8
click at [667, 299] on link "https://bottomline.thruinc.net/Publishing/Link.aspx?LinkID=2VOSKCIBJZ41H" at bounding box center [649, 292] width 75 height 14
click at [764, 338] on p "No action is required." at bounding box center [653, 333] width 461 height 10
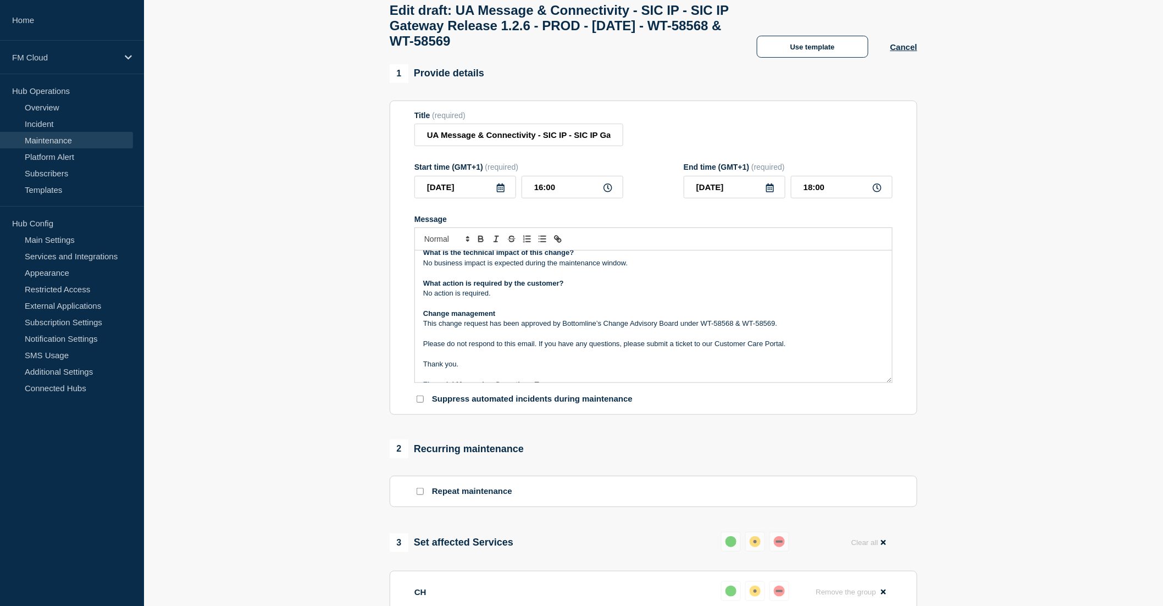
scroll to position [122, 0]
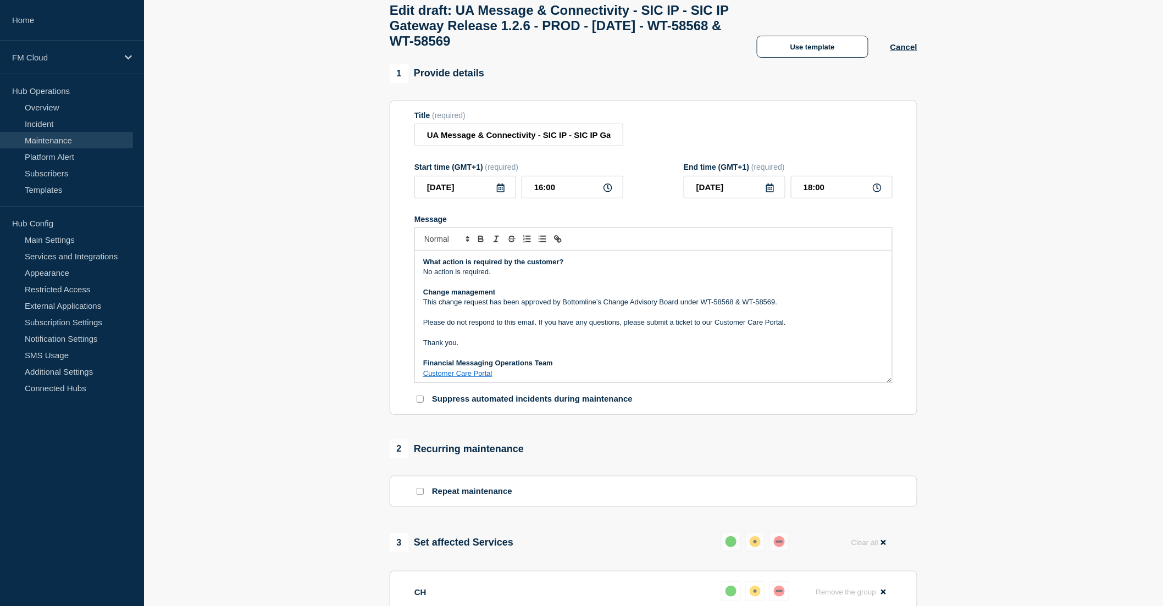
click at [794, 307] on p "This change request has been approved by Bottomline’s Change Advisory Board und…" at bounding box center [653, 302] width 461 height 10
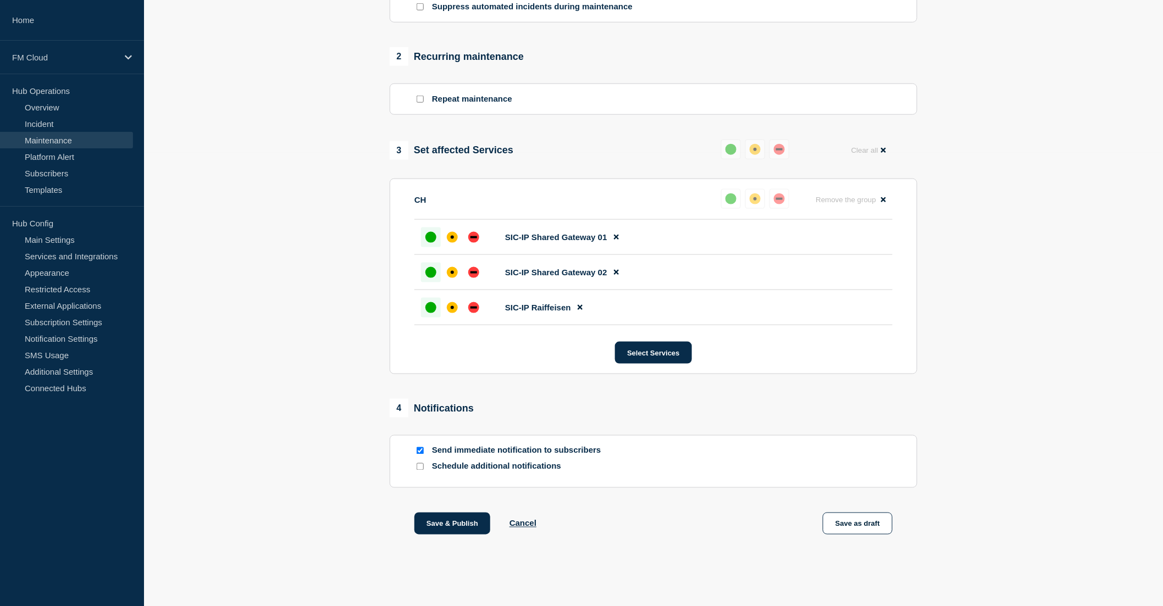
scroll to position [465, 0]
click at [460, 524] on button "Save & Publish" at bounding box center [452, 524] width 76 height 22
